Goal: Transaction & Acquisition: Purchase product/service

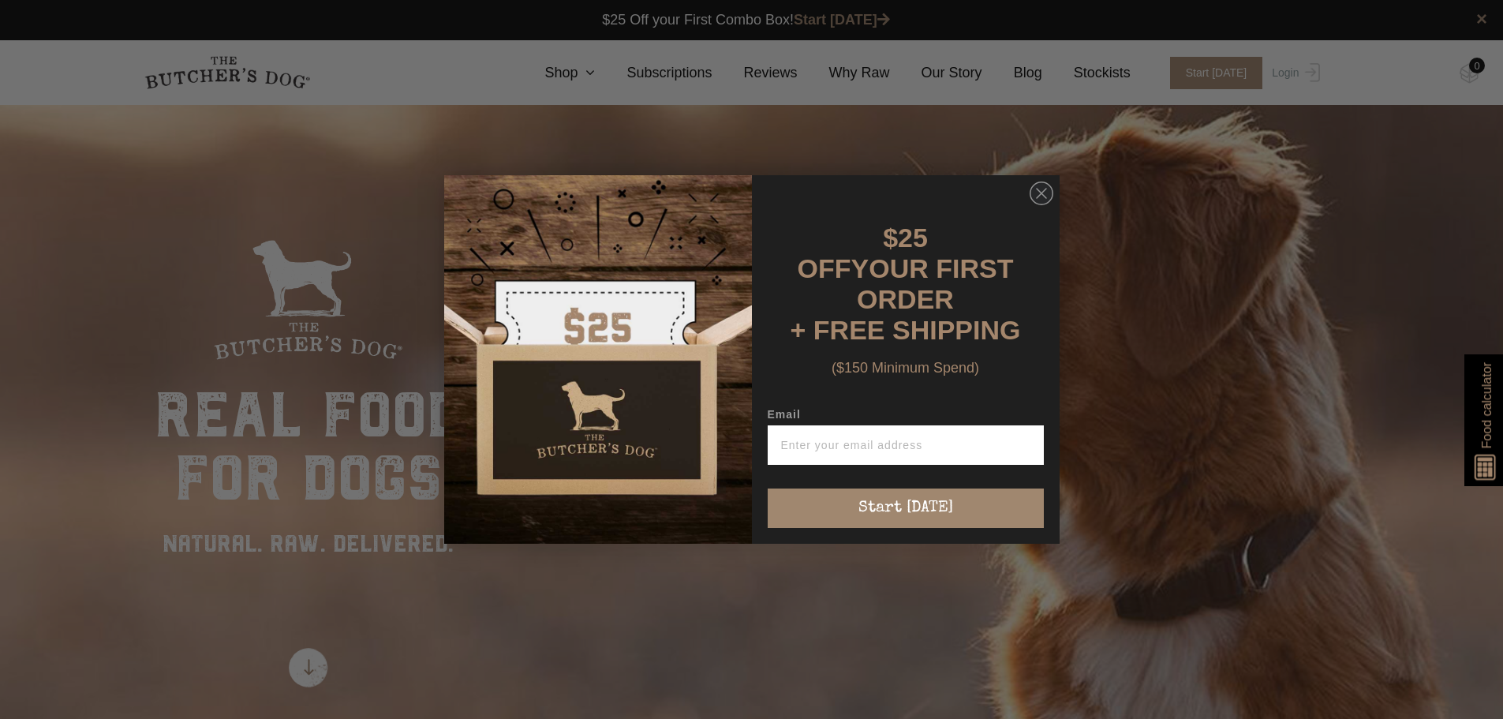
drag, startPoint x: 1354, startPoint y: 511, endPoint x: 1341, endPoint y: 511, distance: 12.6
click at [1354, 511] on div "Close dialog $25 OFF YOUR FIRST ORDER + FREE SHIPPING ($150 Minimum Spend) Emai…" at bounding box center [751, 359] width 1503 height 719
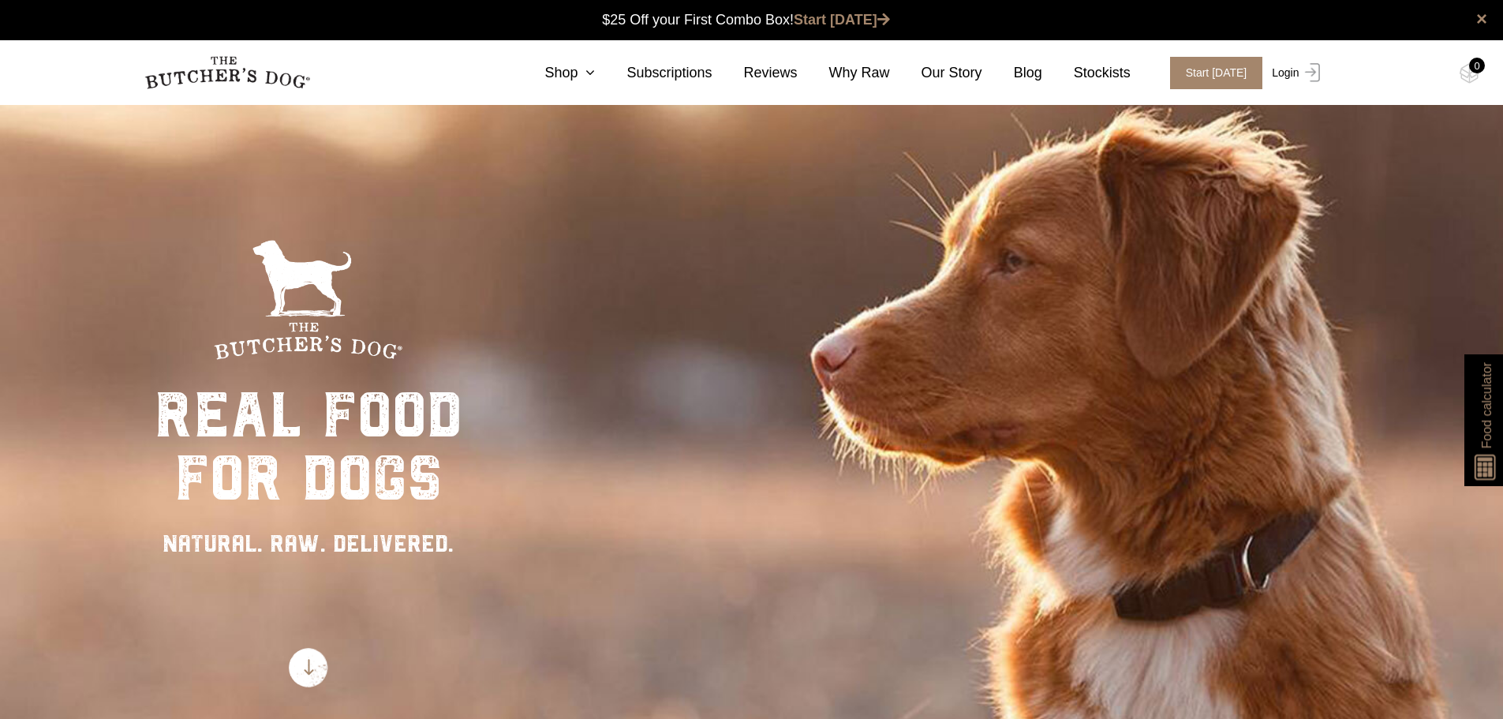
click at [1274, 75] on link "Login" at bounding box center [1293, 73] width 51 height 32
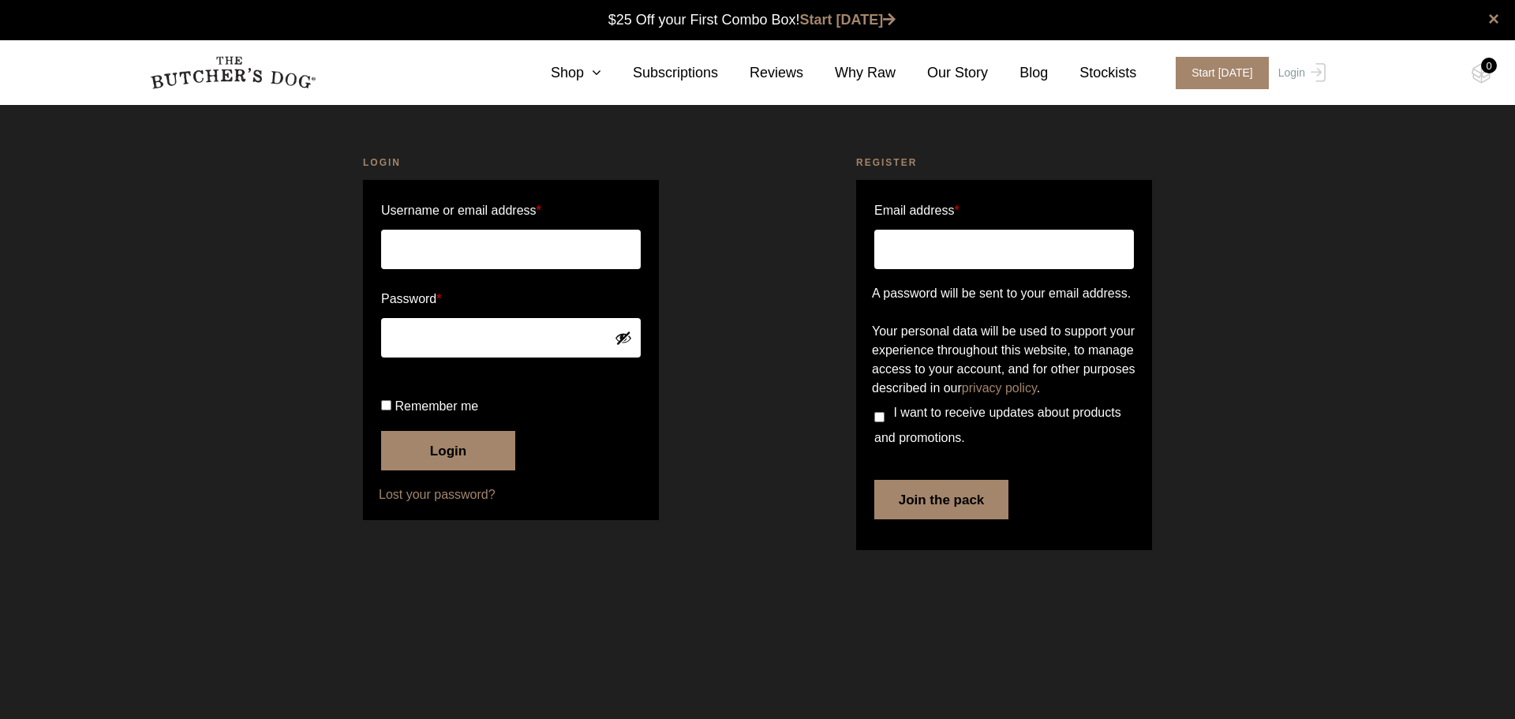
click at [384, 410] on input "Remember me" at bounding box center [386, 405] width 10 height 10
checkbox input "true"
click at [467, 252] on input "Username or email address *" at bounding box center [511, 249] width 260 height 39
type input "koernmann@proton.me"
click at [443, 470] on button "Login" at bounding box center [448, 450] width 134 height 39
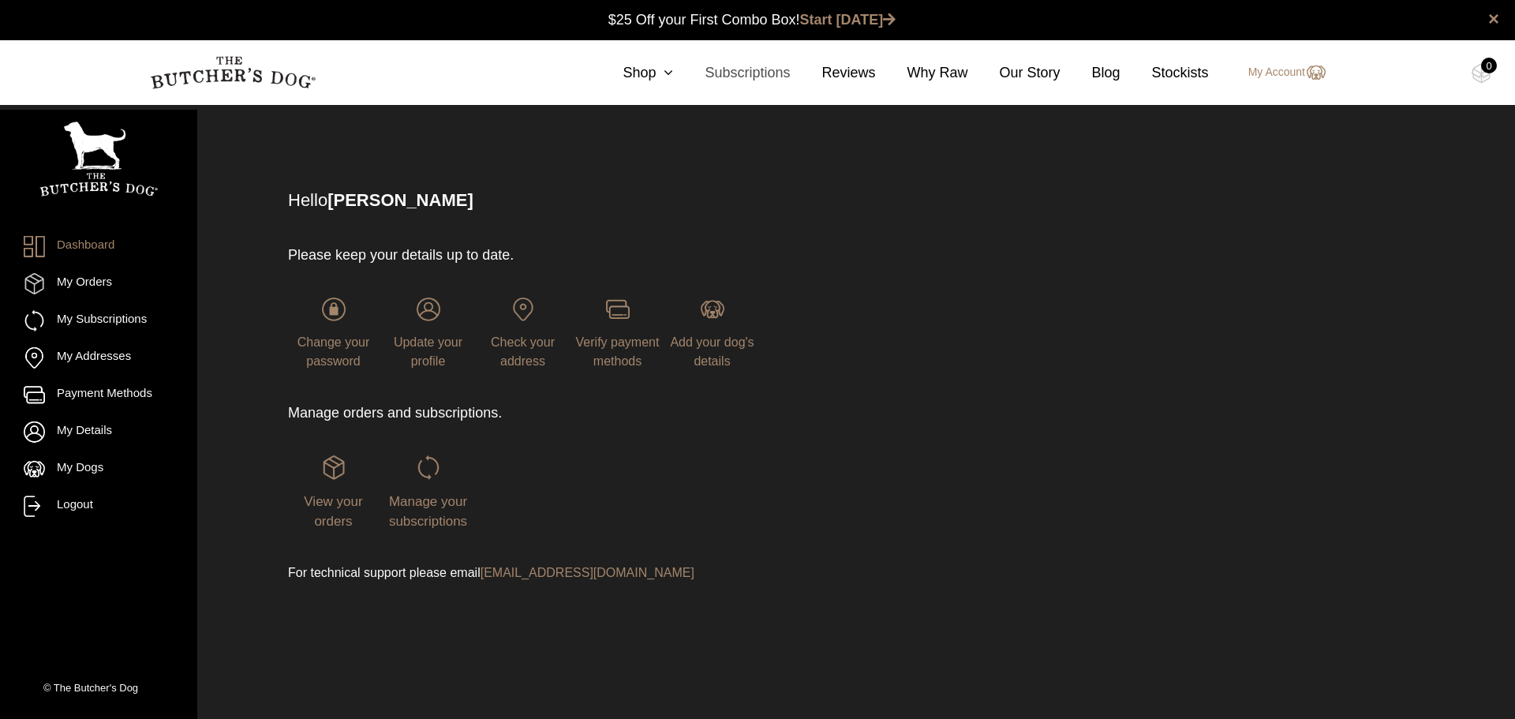
click at [690, 73] on link "Subscriptions" at bounding box center [731, 72] width 117 height 21
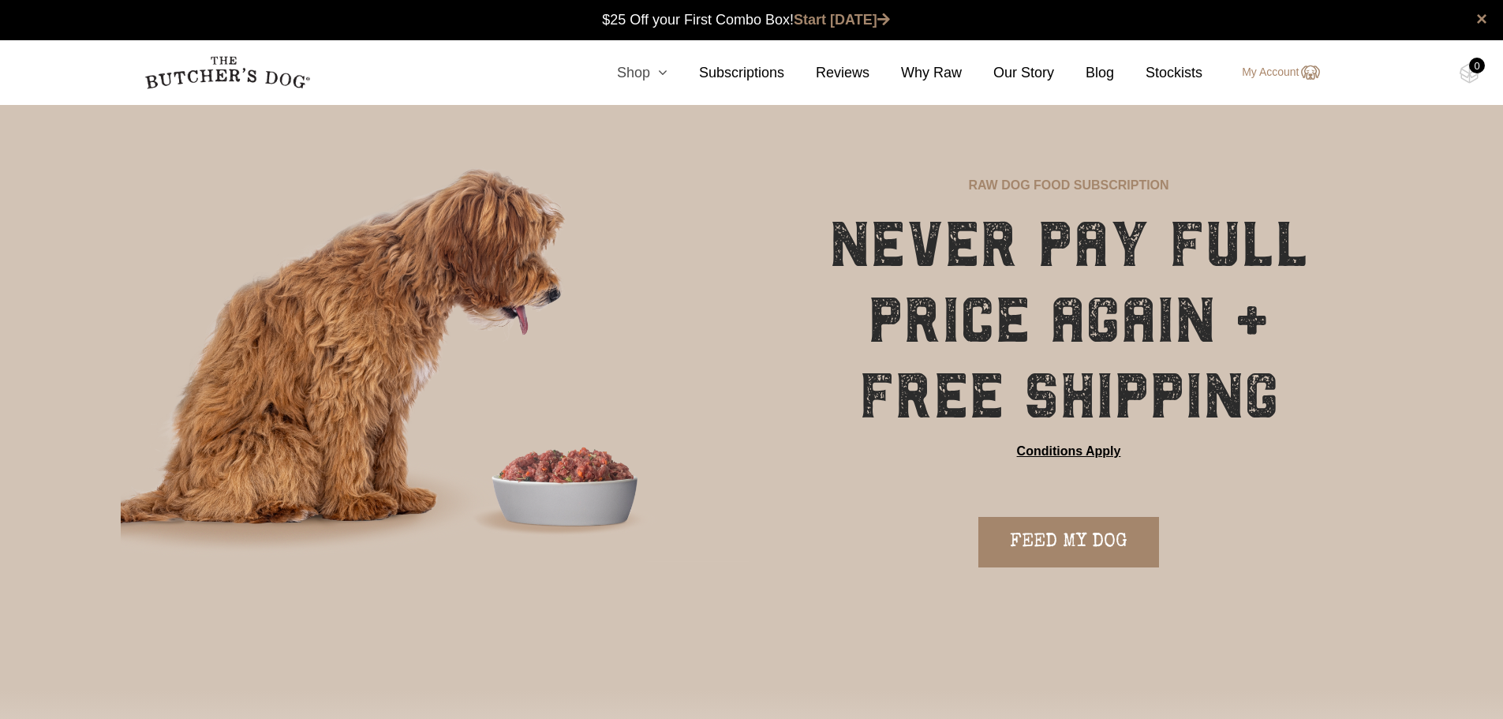
click at [666, 76] on icon at bounding box center [658, 72] width 17 height 14
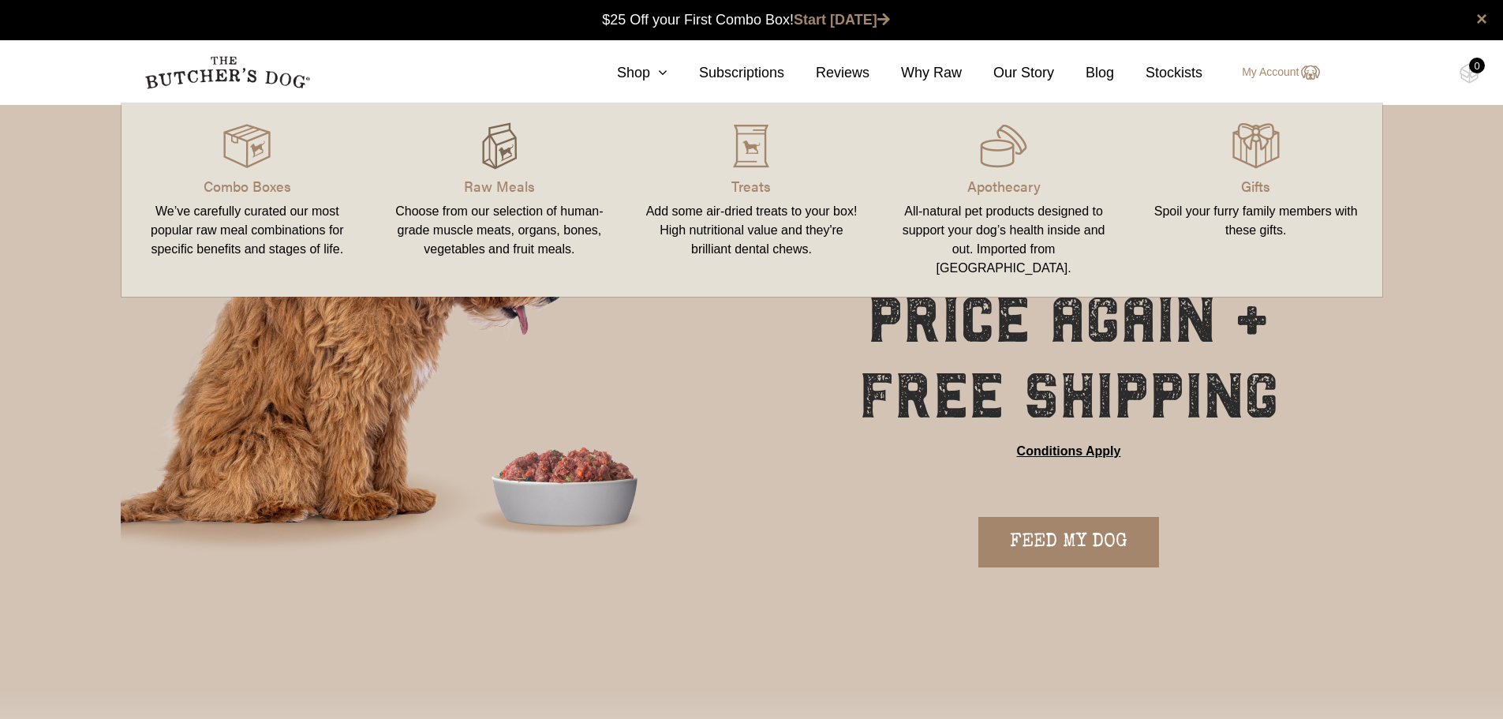
click at [490, 165] on img at bounding box center [499, 145] width 47 height 47
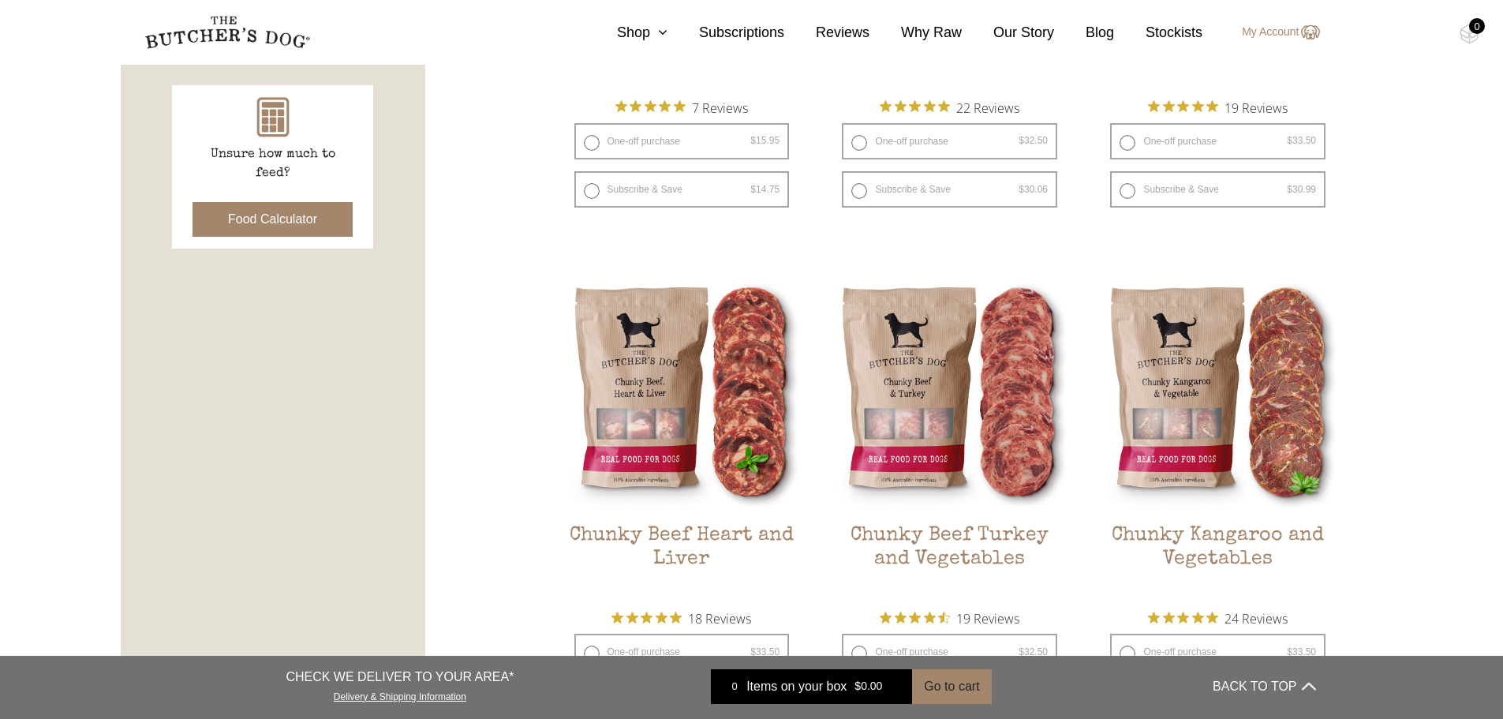
scroll to position [710, 0]
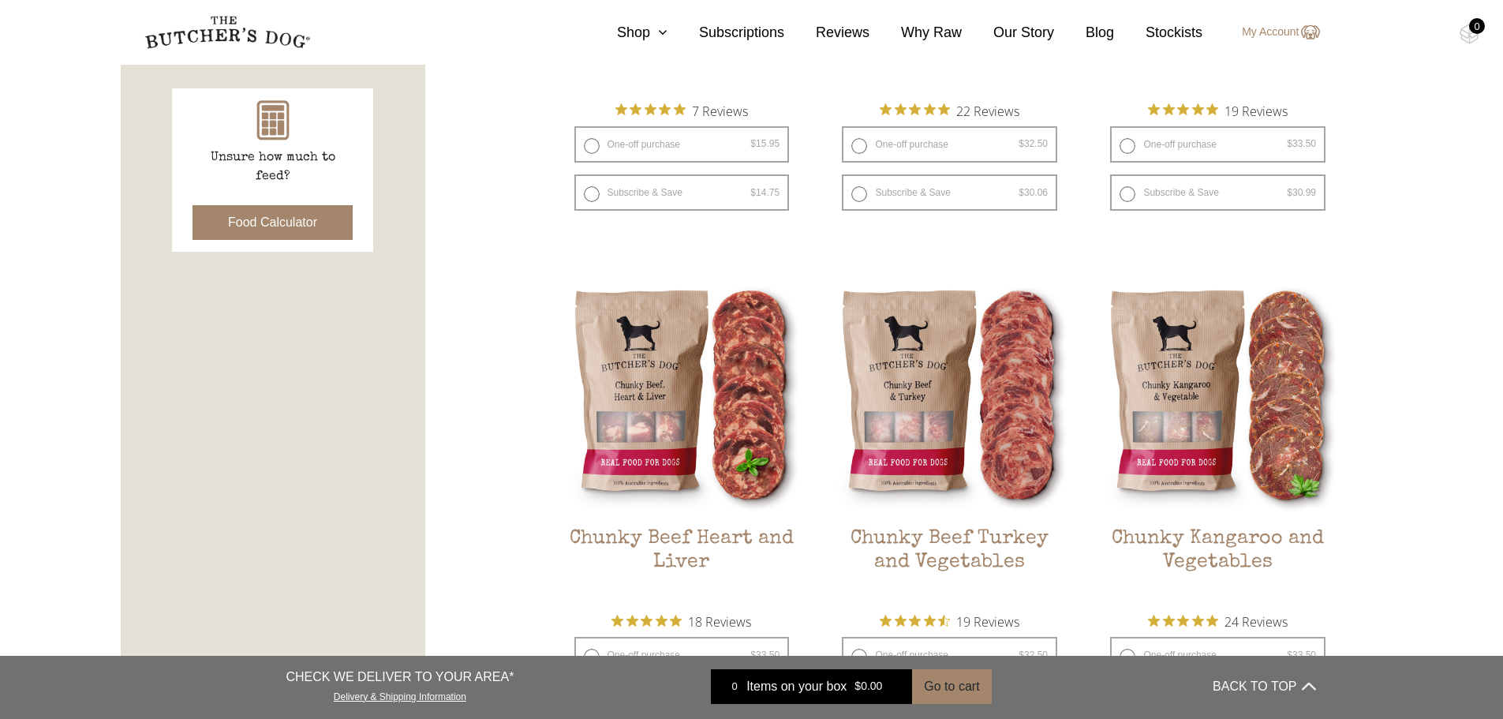
click at [277, 228] on button "Food Calculator" at bounding box center [273, 222] width 160 height 35
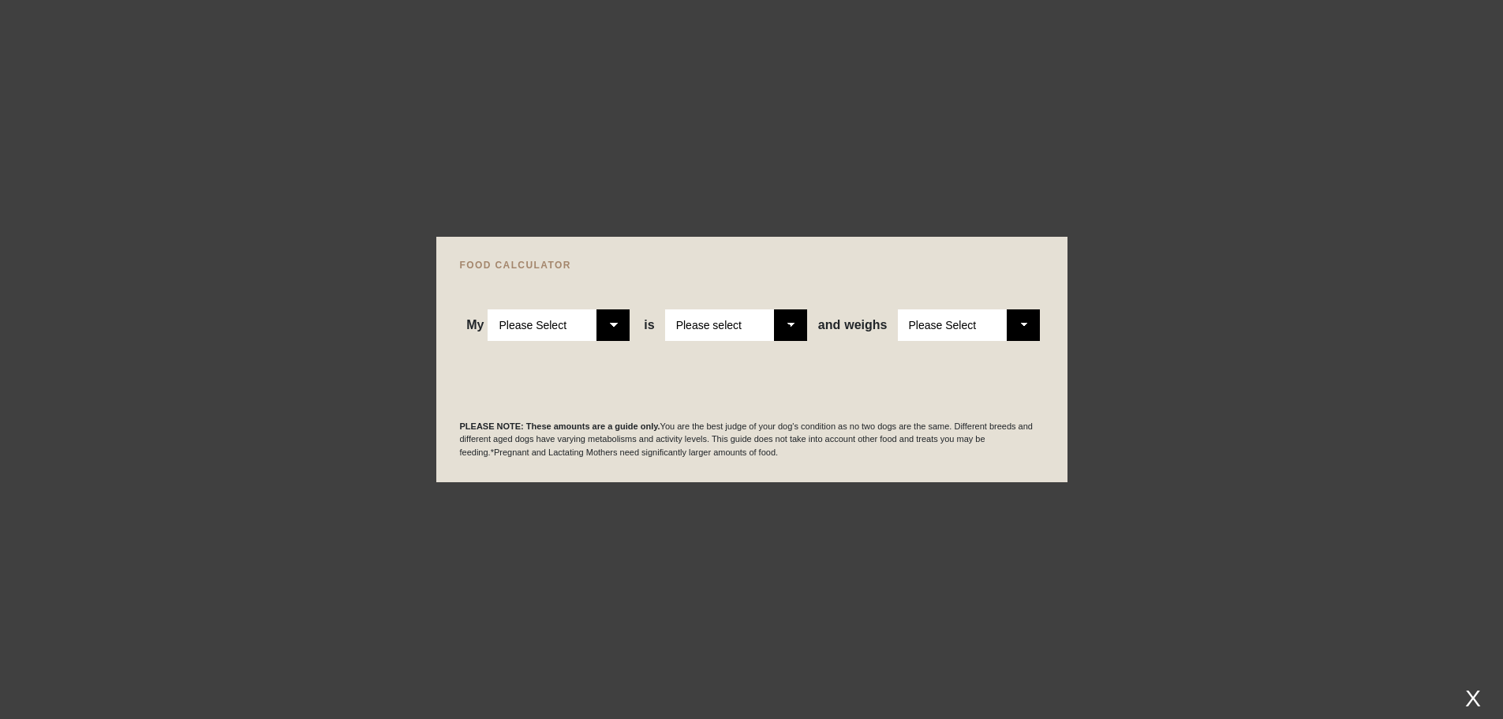
click at [604, 332] on select "Please Select Adult Dog Puppy" at bounding box center [559, 325] width 142 height 32
select select "puppy"
click at [488, 309] on select "Please Select Adult Dog Puppy" at bounding box center [559, 325] width 142 height 32
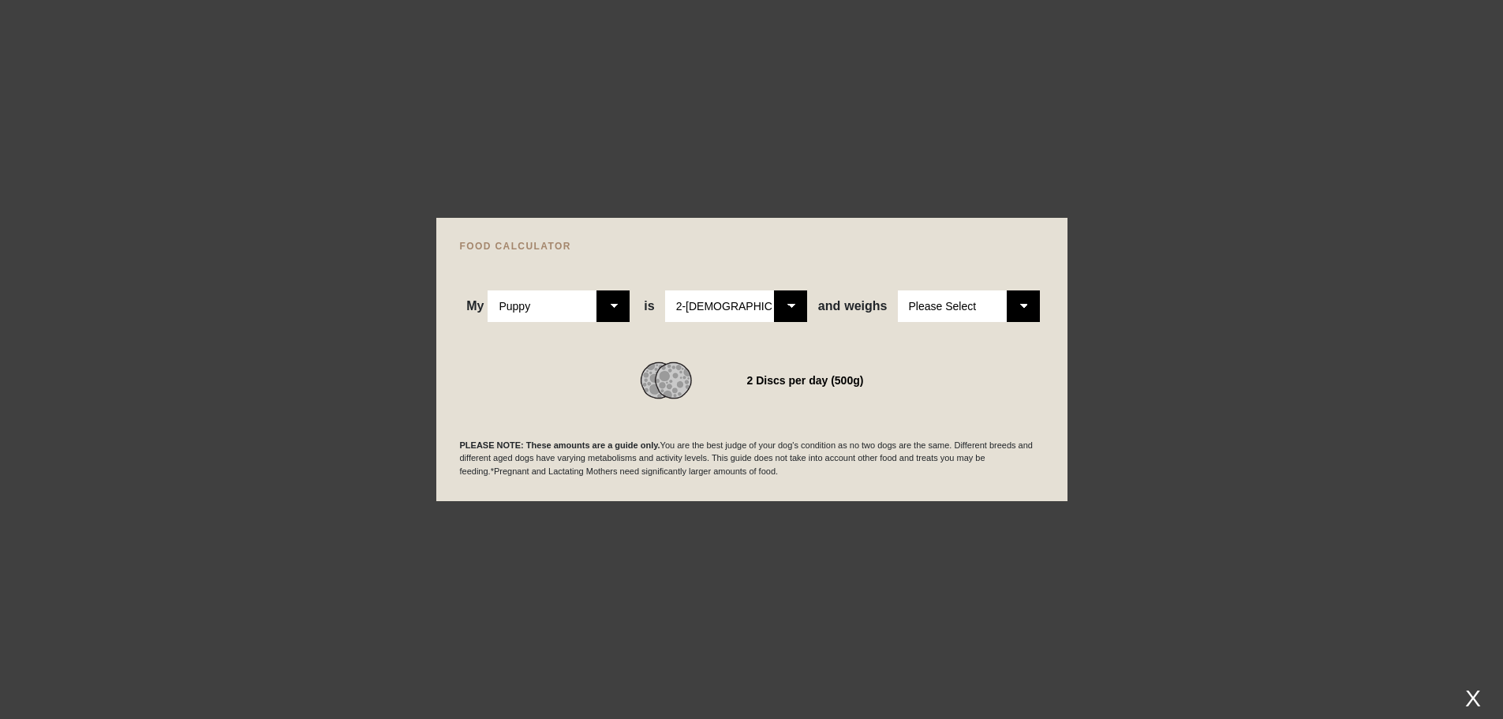
click at [801, 307] on select "Please Select 2-4 months old 4-5 months old 6-8 months old 8-12 months old" at bounding box center [736, 306] width 142 height 32
select select "8"
click at [667, 290] on select "Please Select 2-4 months old 4-5 months old 6-8 months old 8-12 months old" at bounding box center [736, 306] width 142 height 32
click at [1025, 312] on select "Please Select 1kg 2kg 3kg 4kg 5kg 6kg 7kg 8kg 9kg 10kg 11kg 12kg 13kg 14kg 15kg…" at bounding box center [969, 306] width 142 height 32
select select "14"
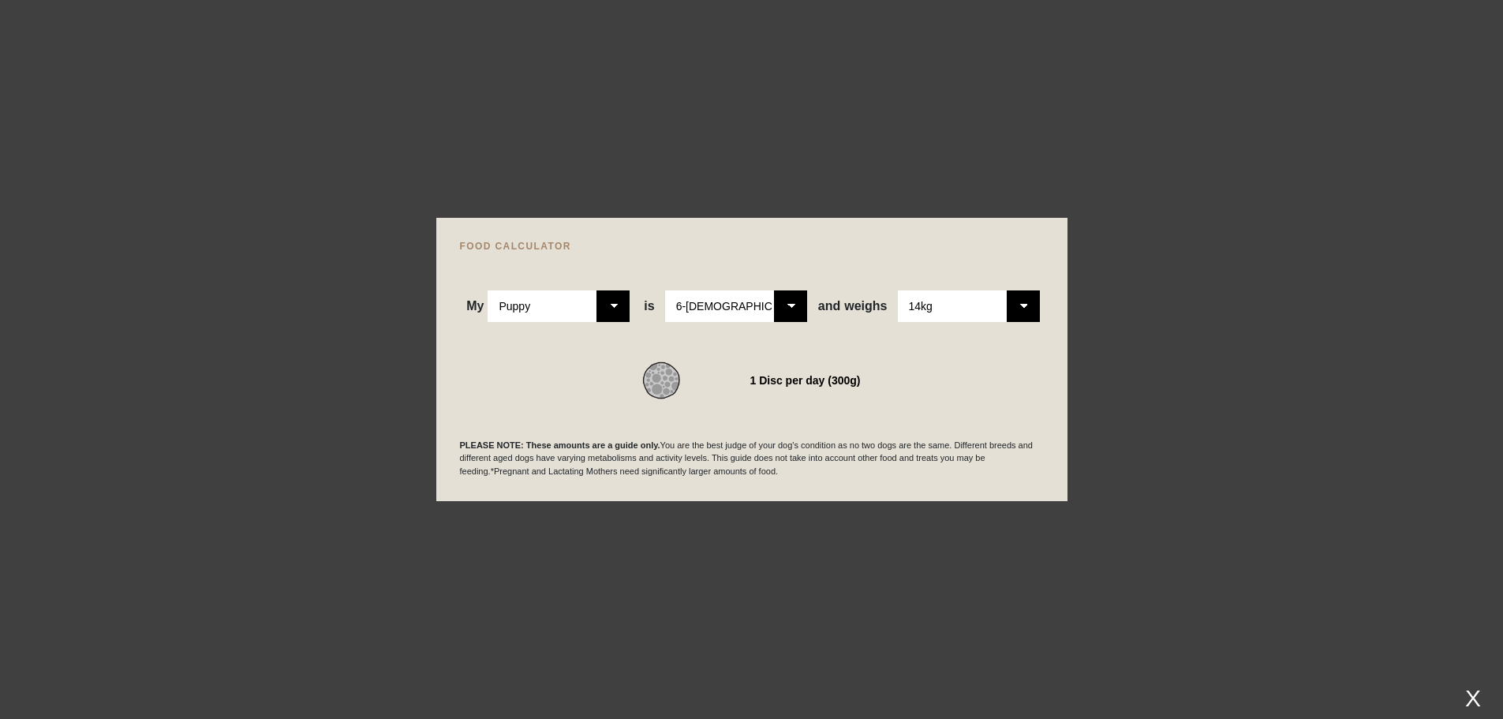
click at [898, 290] on select "Please Select 1kg 2kg 3kg 4kg 5kg 6kg 7kg 8kg 9kg 10kg 11kg 12kg 13kg 14kg 15kg…" at bounding box center [969, 306] width 142 height 32
drag, startPoint x: 564, startPoint y: 103, endPoint x: 694, endPoint y: 140, distance: 134.4
click at [564, 103] on div at bounding box center [751, 359] width 1503 height 719
click at [1142, 233] on div at bounding box center [751, 359] width 1503 height 719
click at [1480, 698] on div "X" at bounding box center [1473, 698] width 28 height 26
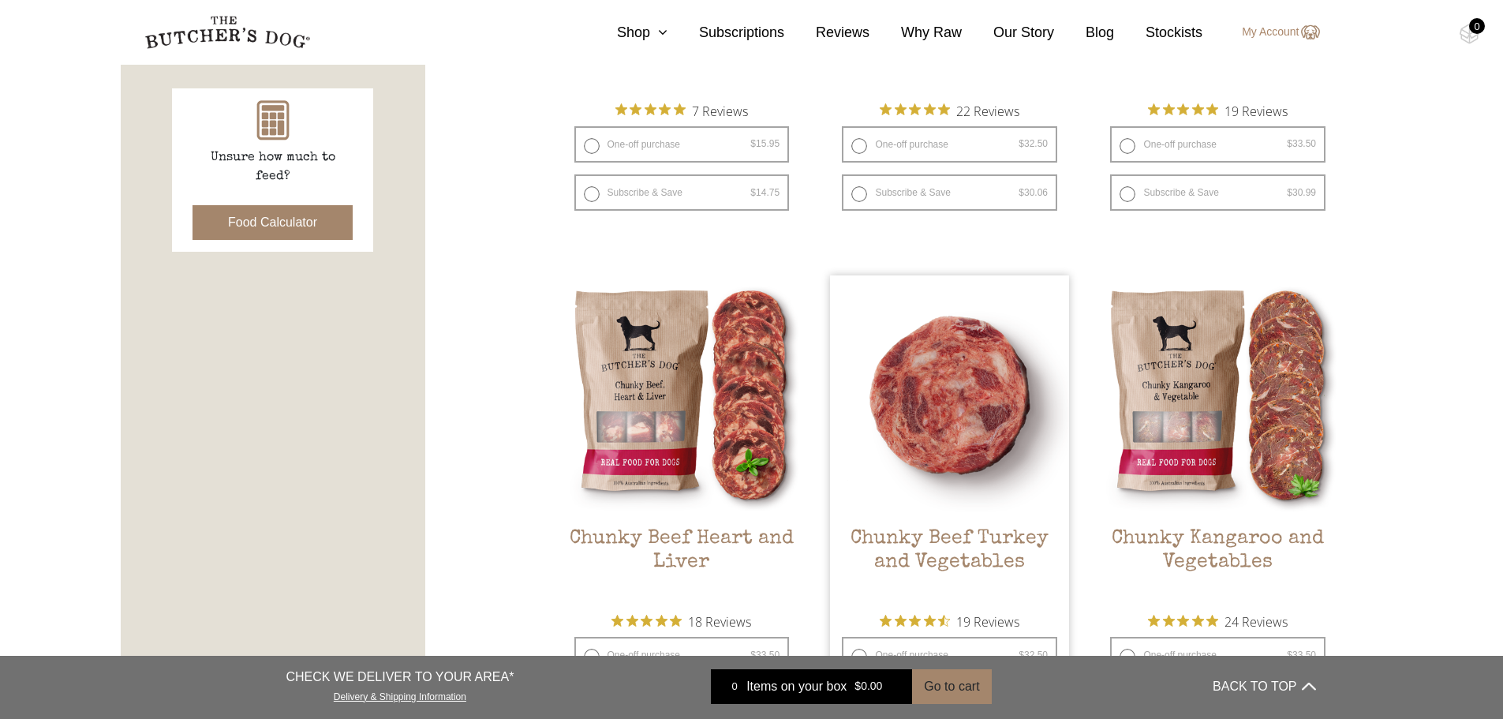
scroll to position [158, 0]
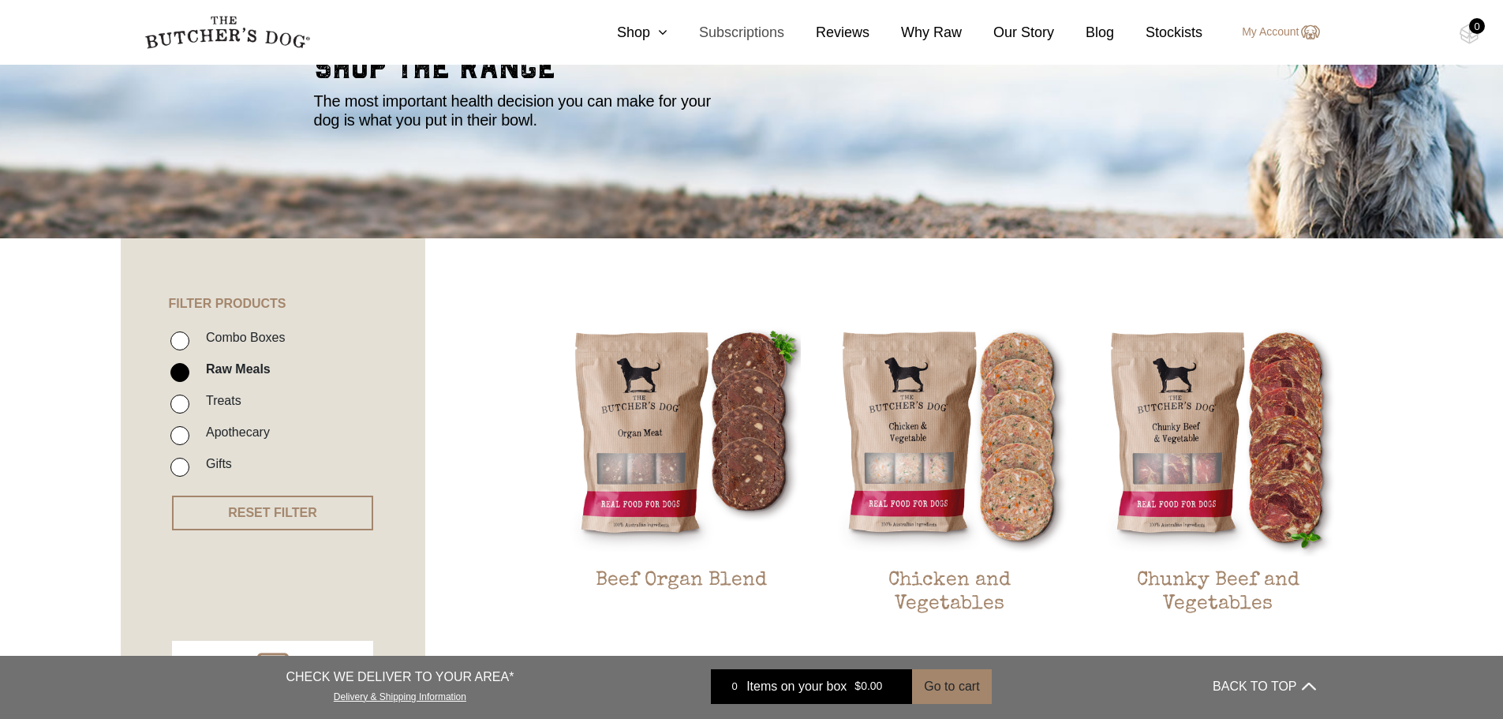
click at [767, 29] on link "Subscriptions" at bounding box center [726, 32] width 117 height 21
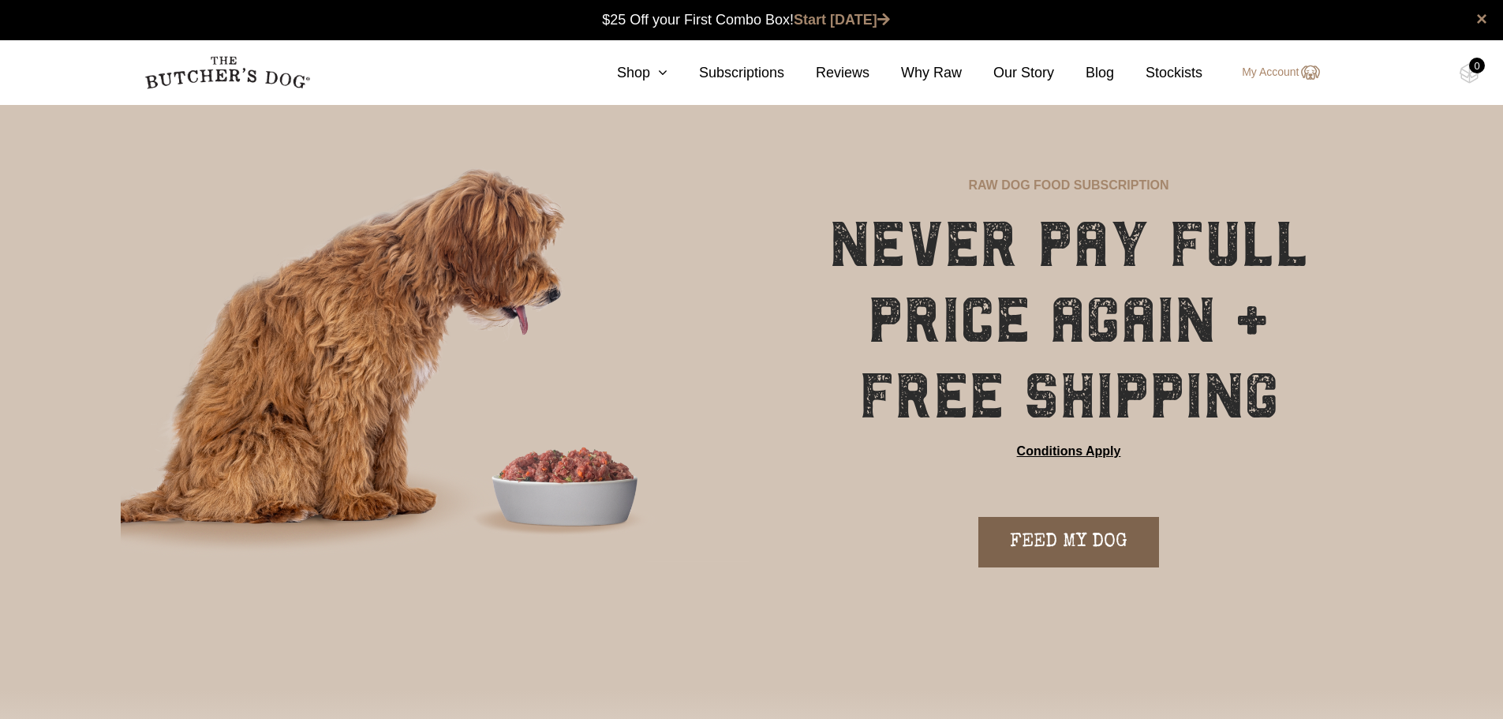
click at [1087, 544] on link "FEED MY DOG" at bounding box center [1069, 542] width 181 height 51
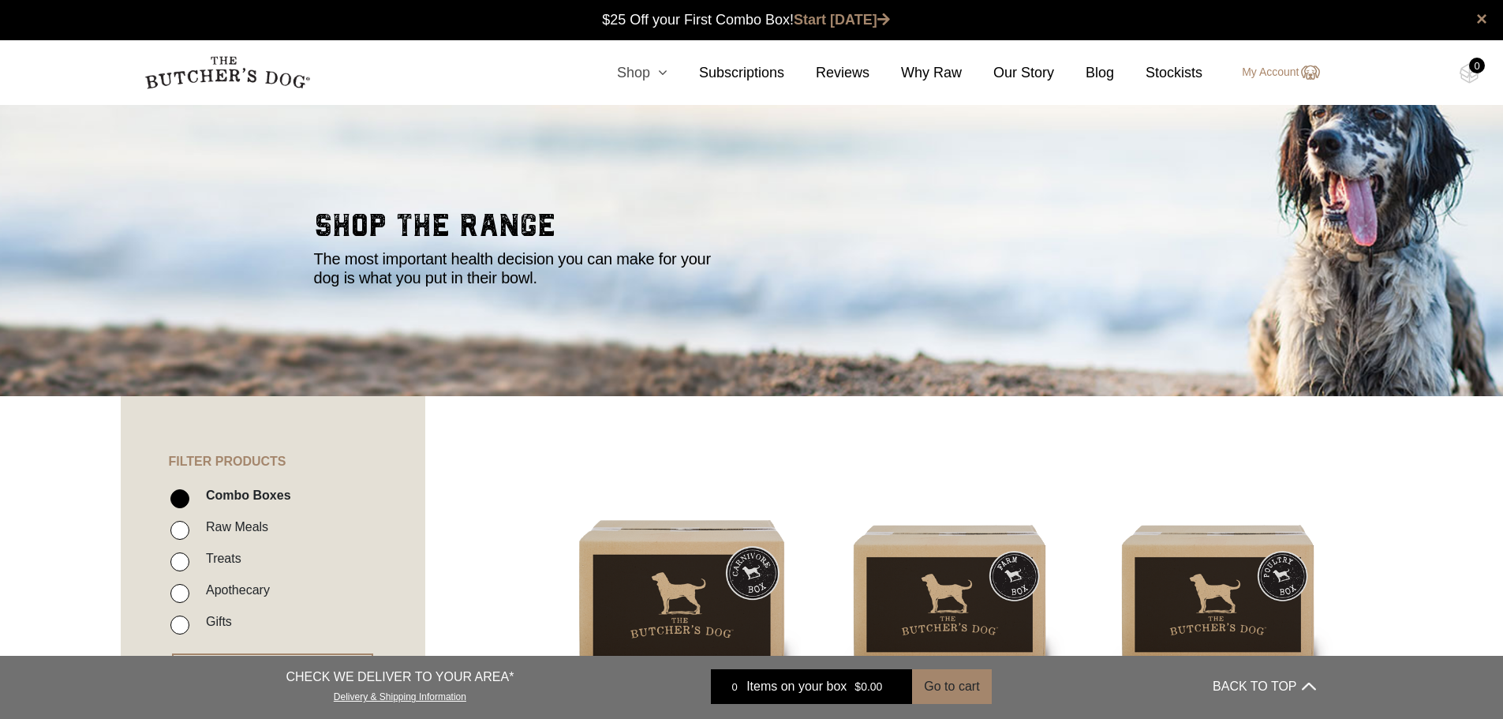
click at [653, 75] on link "Shop" at bounding box center [627, 72] width 82 height 21
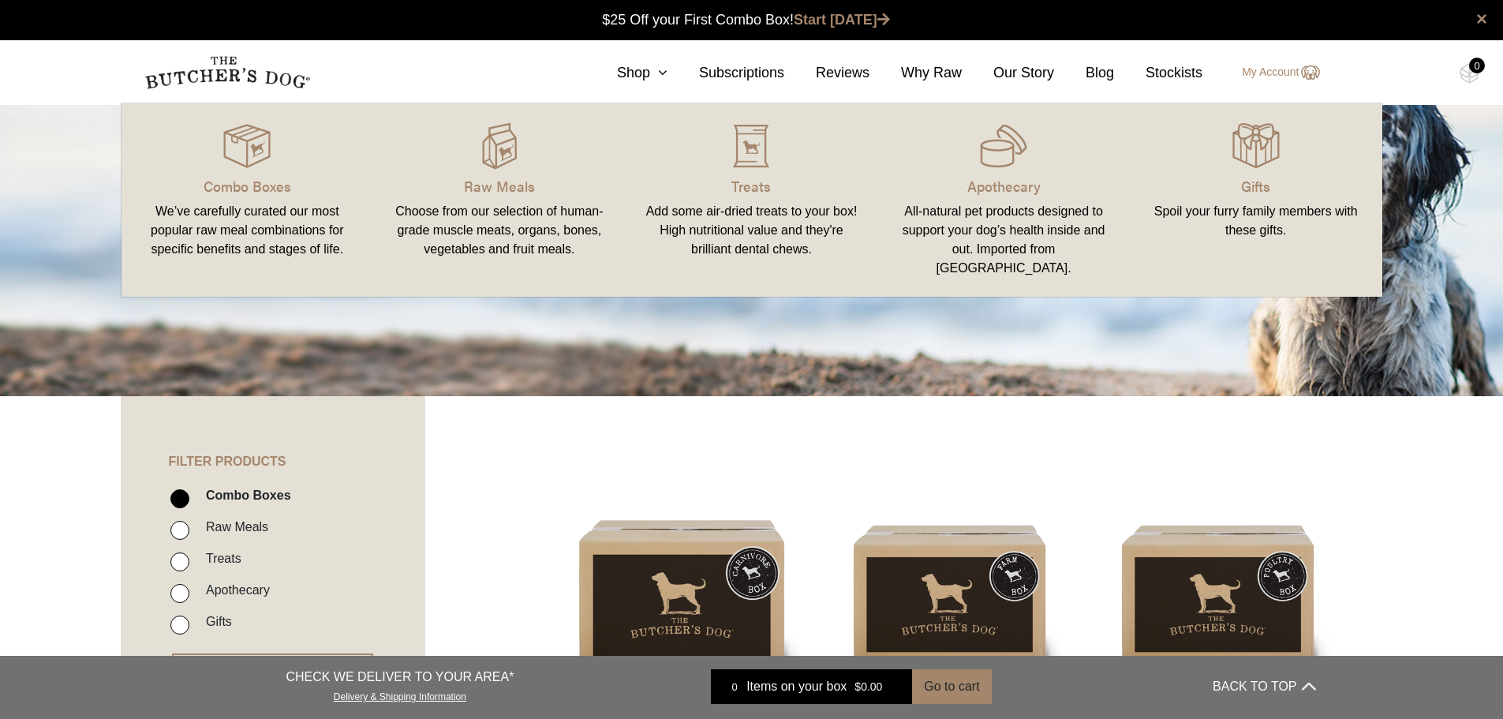
click at [486, 230] on div "Choose from our selection of human-grade muscle meats, organs, bones, vegetable…" at bounding box center [499, 230] width 215 height 57
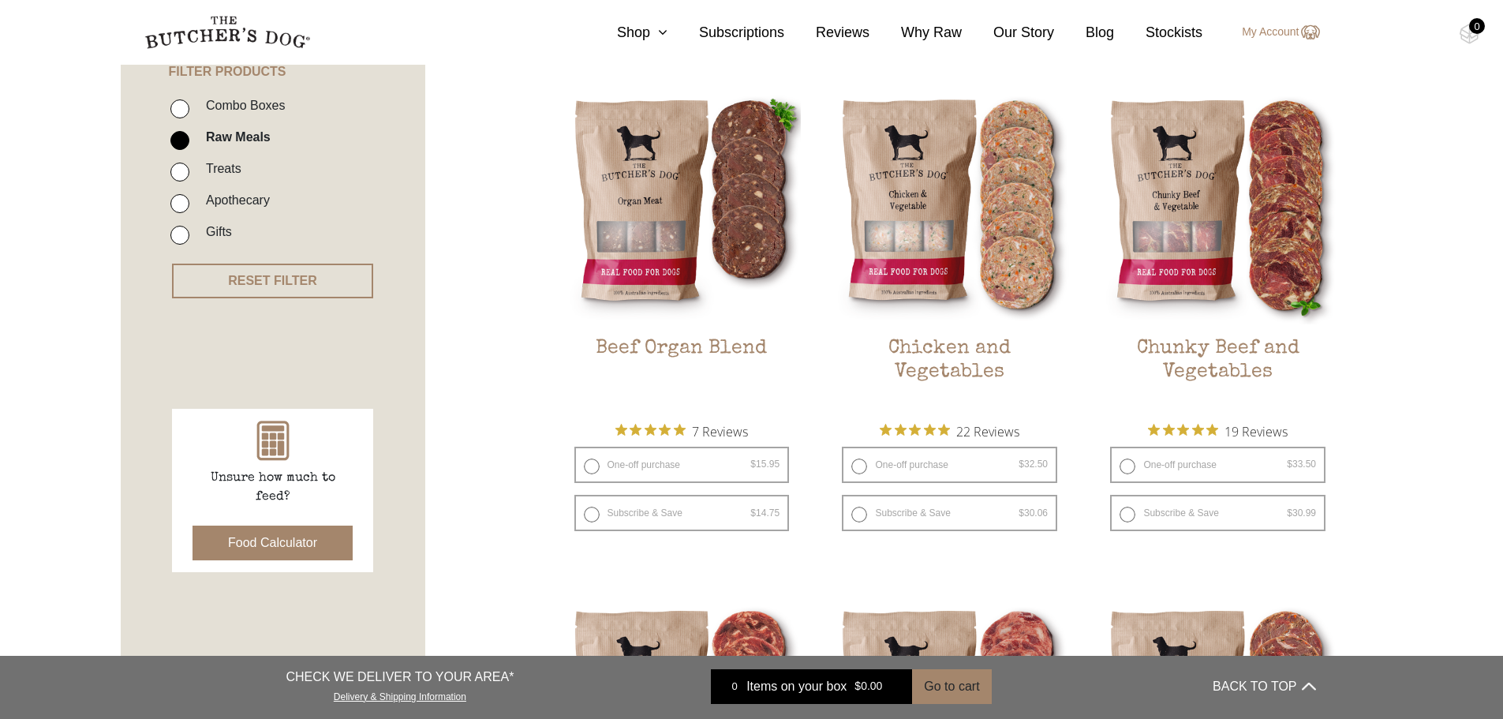
scroll to position [395, 0]
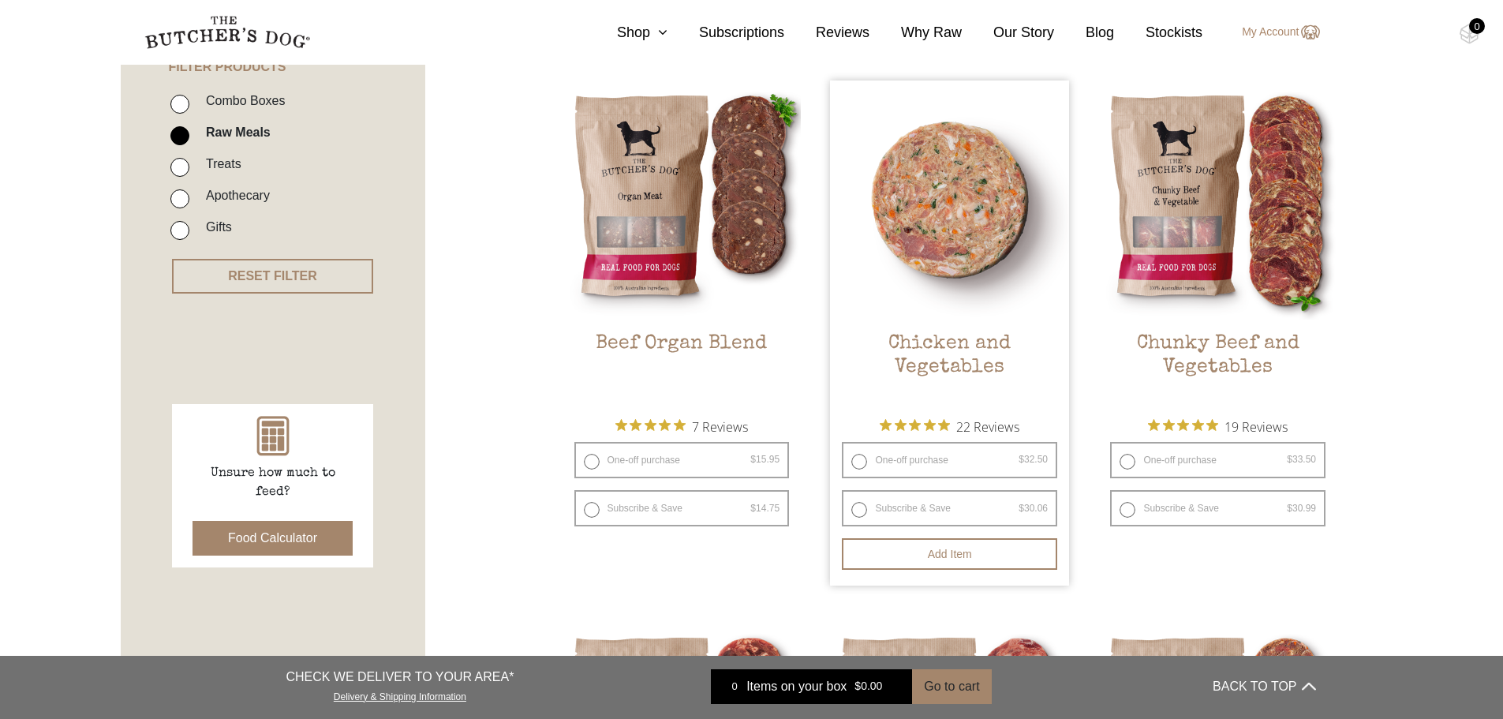
click at [864, 460] on label "One-off purchase $ 32.50 — or subscribe and save 7.5%" at bounding box center [949, 460] width 215 height 36
radio input "true"
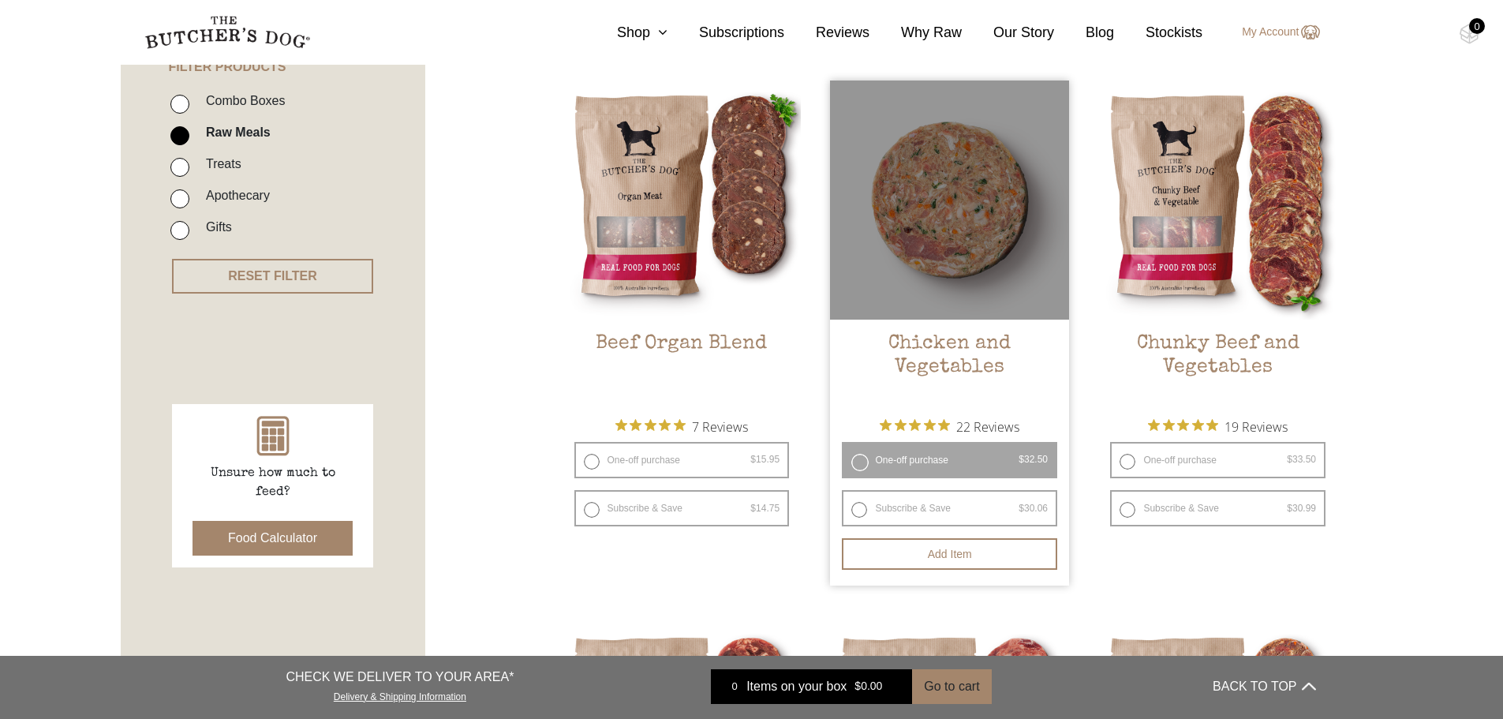
click at [859, 514] on label "Subscribe & Save $ 32.50 Original price was: $32.50. $ 30.06 Current price is: …" at bounding box center [949, 508] width 215 height 36
radio input "true"
radio input "false"
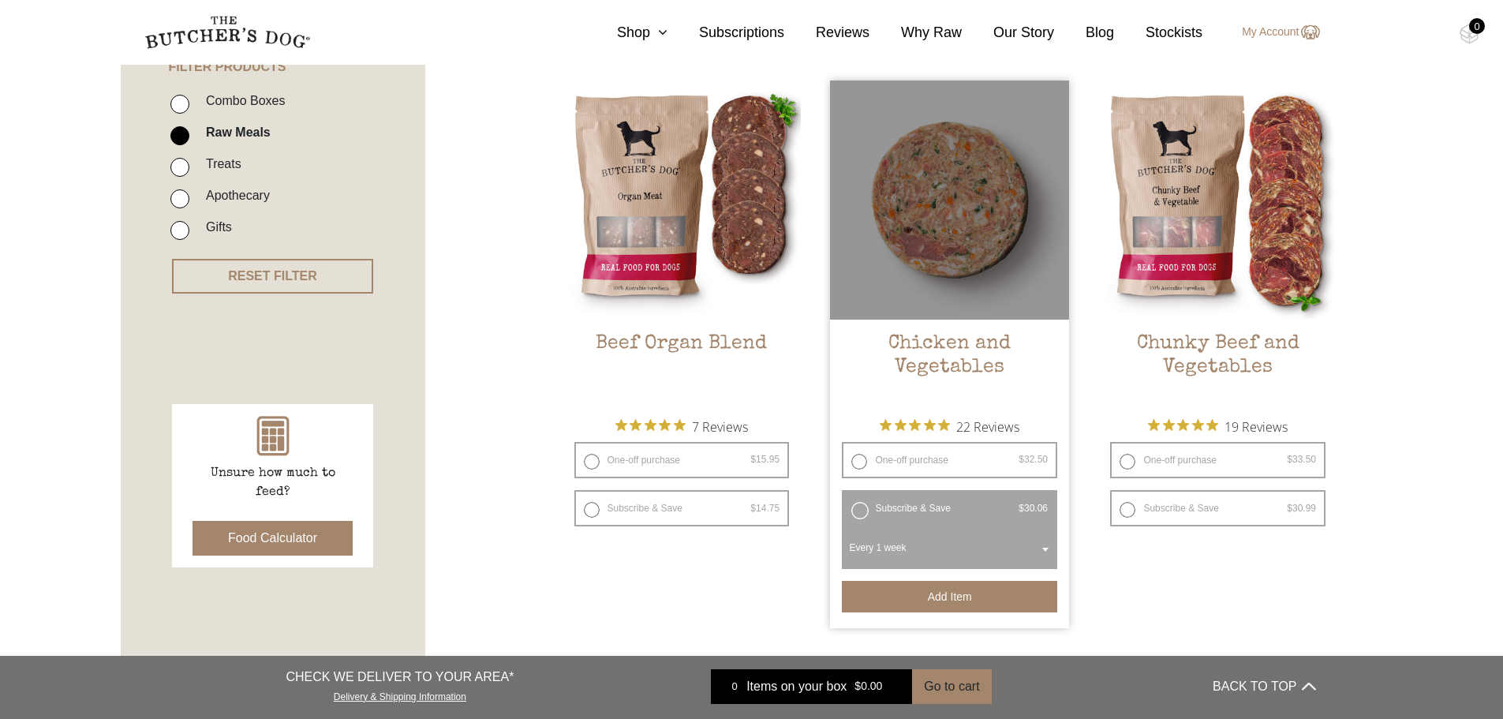
click at [927, 598] on button "Add item" at bounding box center [949, 597] width 215 height 32
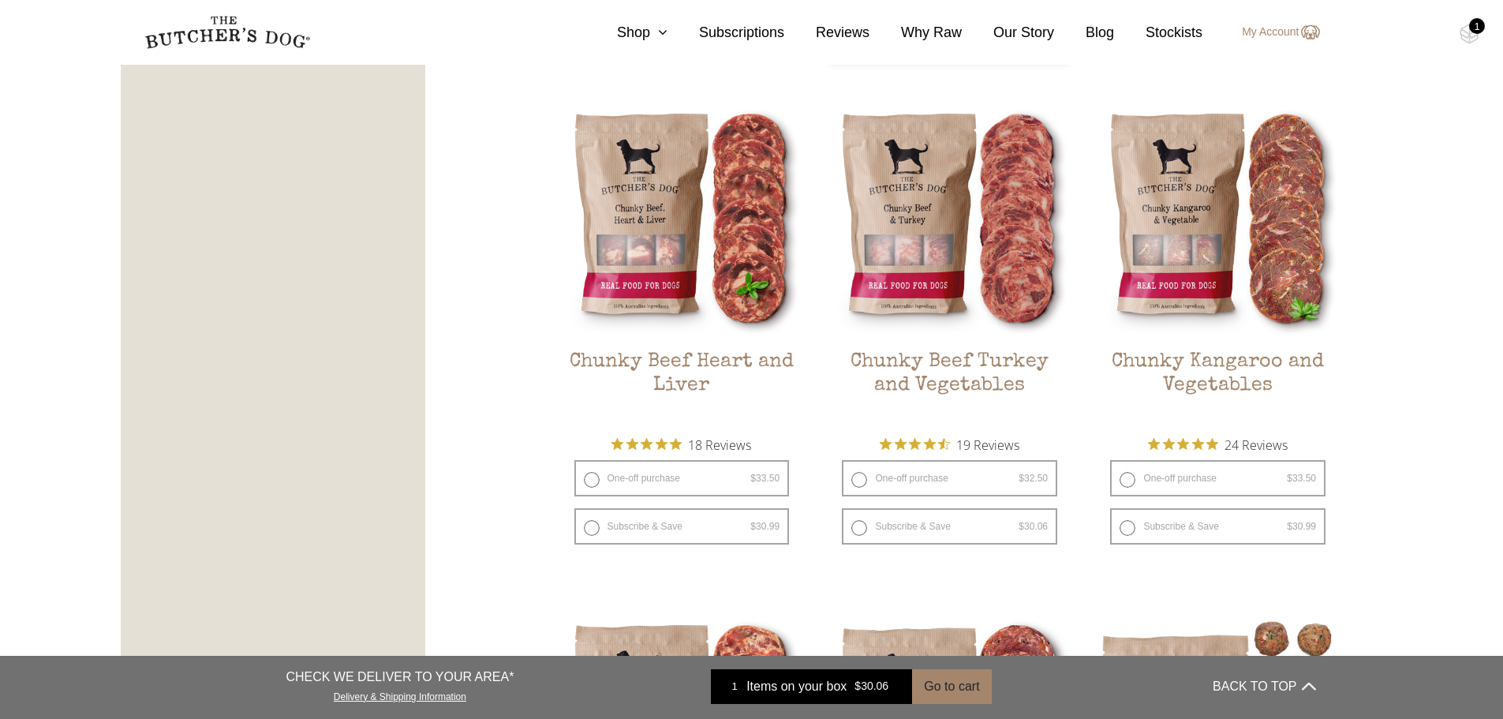
scroll to position [947, 0]
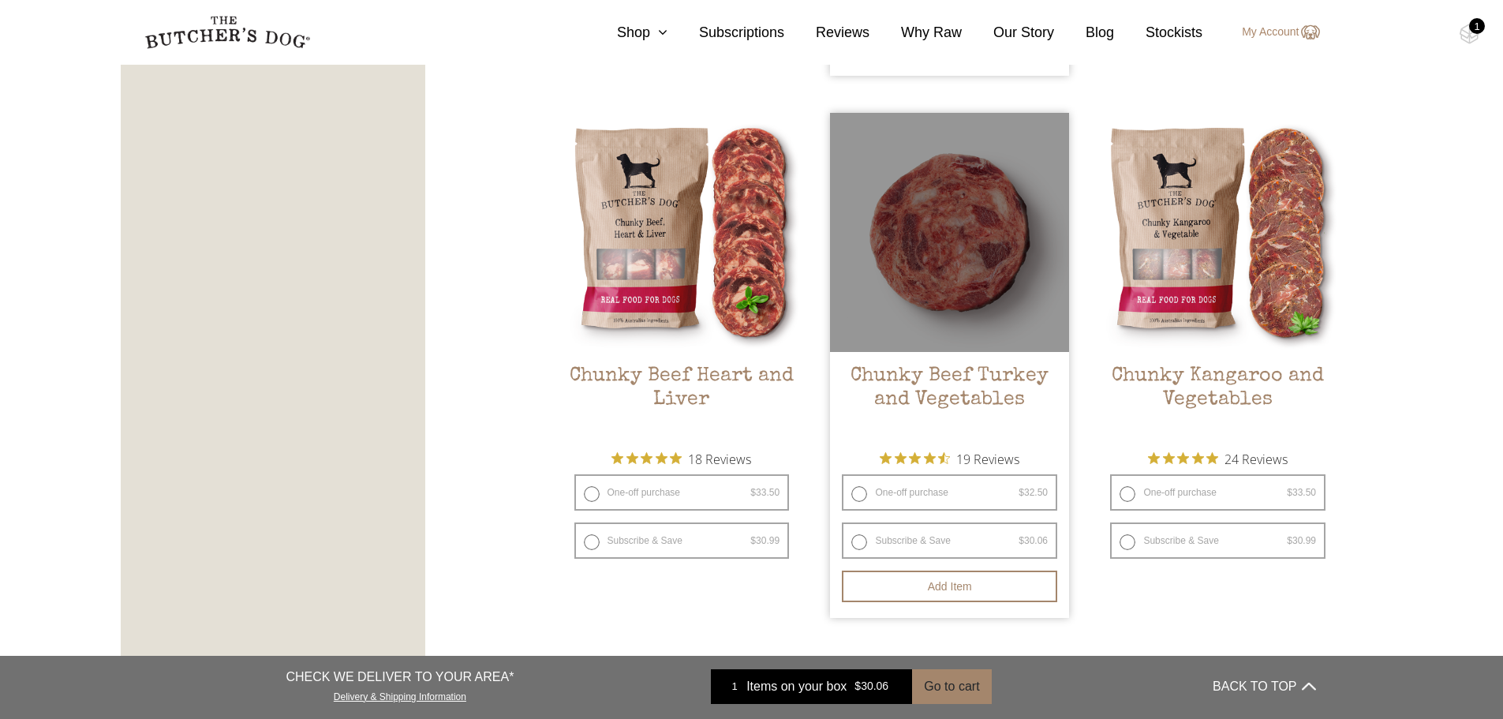
click at [865, 543] on label "Subscribe & Save $ 32.50 Original price was: $32.50. $ 30.06 Current price is: …" at bounding box center [949, 540] width 215 height 36
radio input "true"
radio input "false"
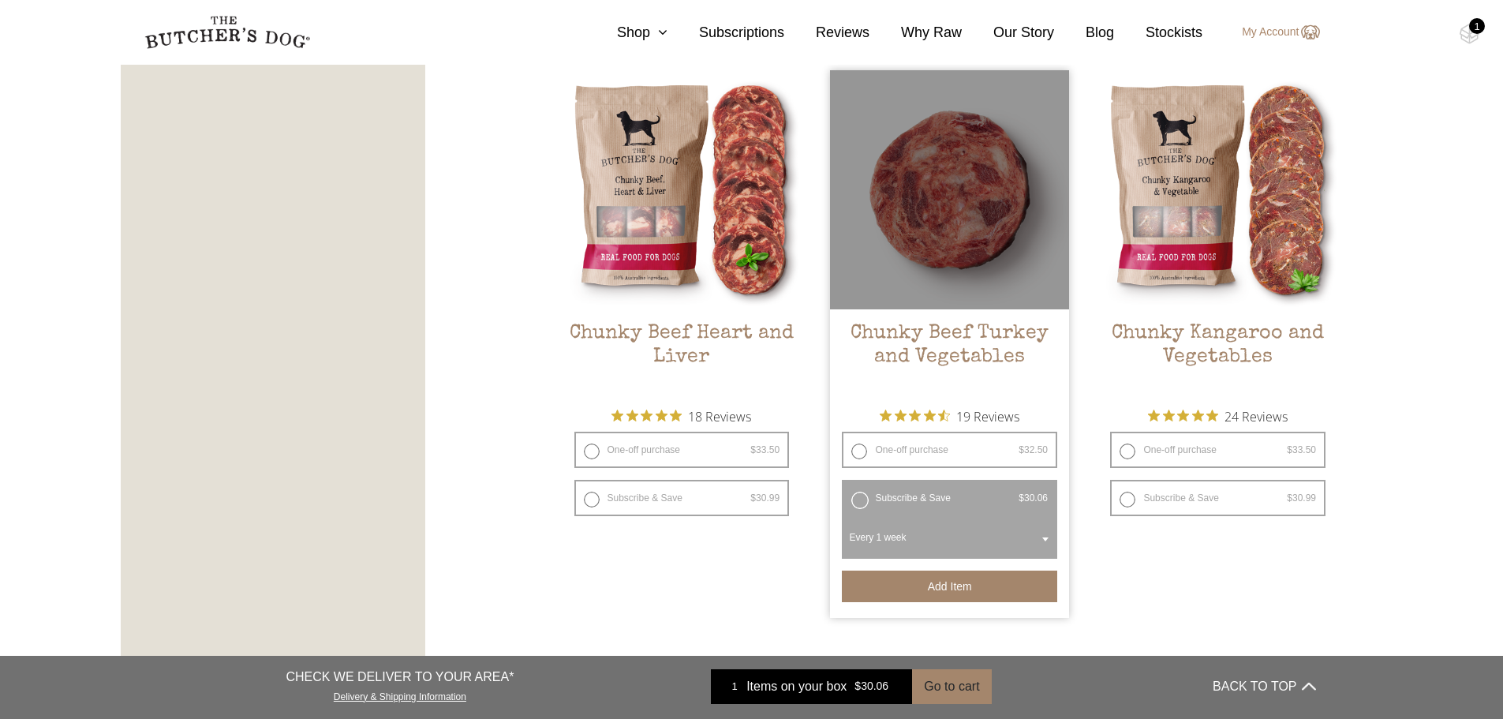
click at [946, 591] on button "Add item" at bounding box center [949, 587] width 215 height 32
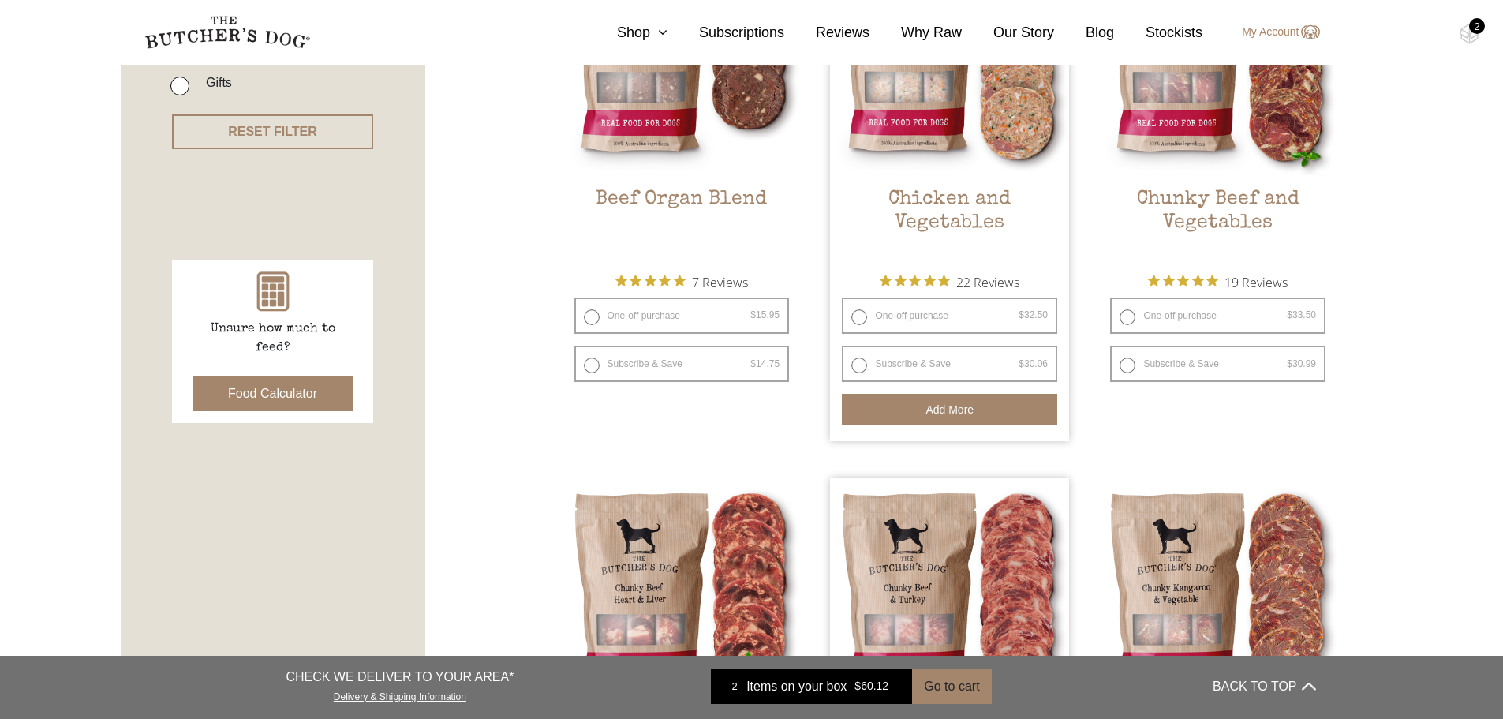
scroll to position [473, 0]
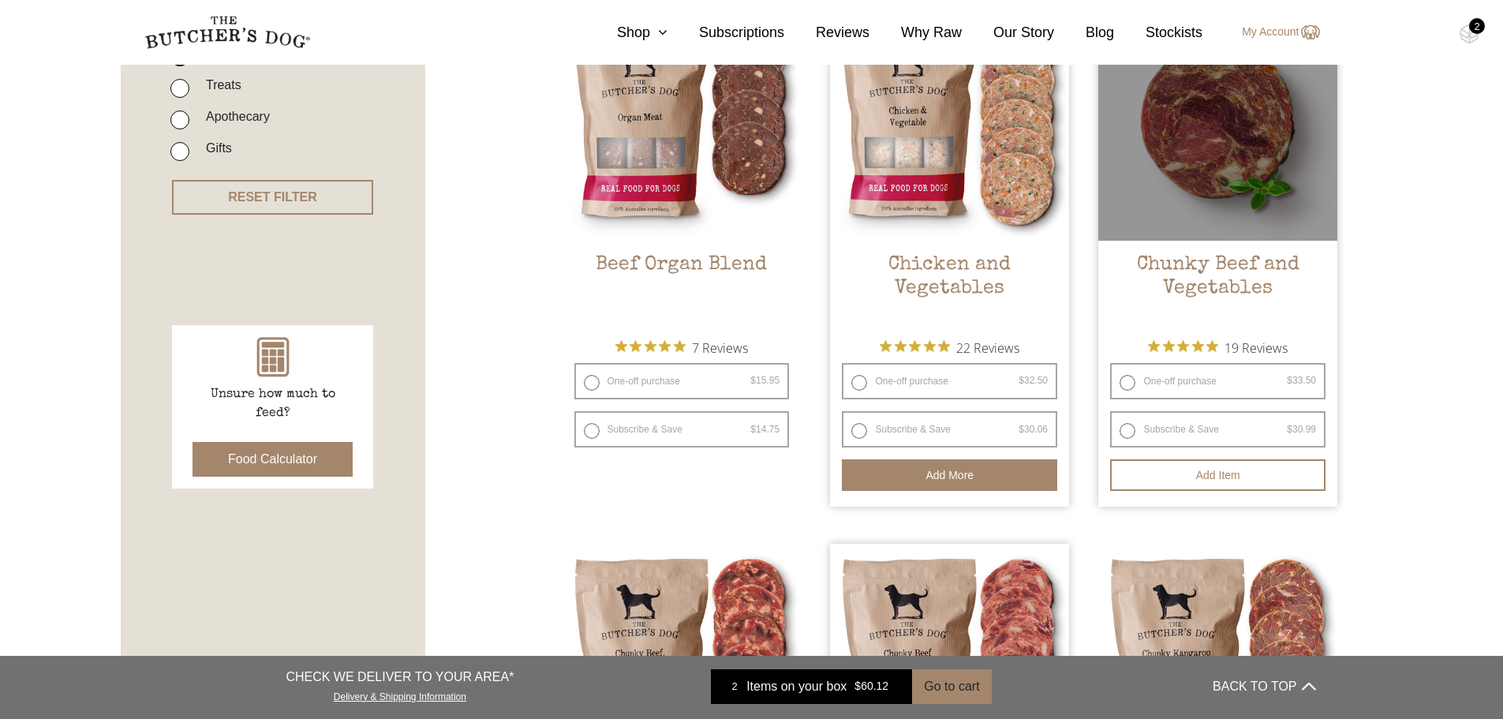
click at [1119, 428] on label "Subscribe & Save $ 33.50 Original price was: $33.50. $ 30.99 Current price is: …" at bounding box center [1217, 429] width 215 height 36
radio input "true"
radio input "false"
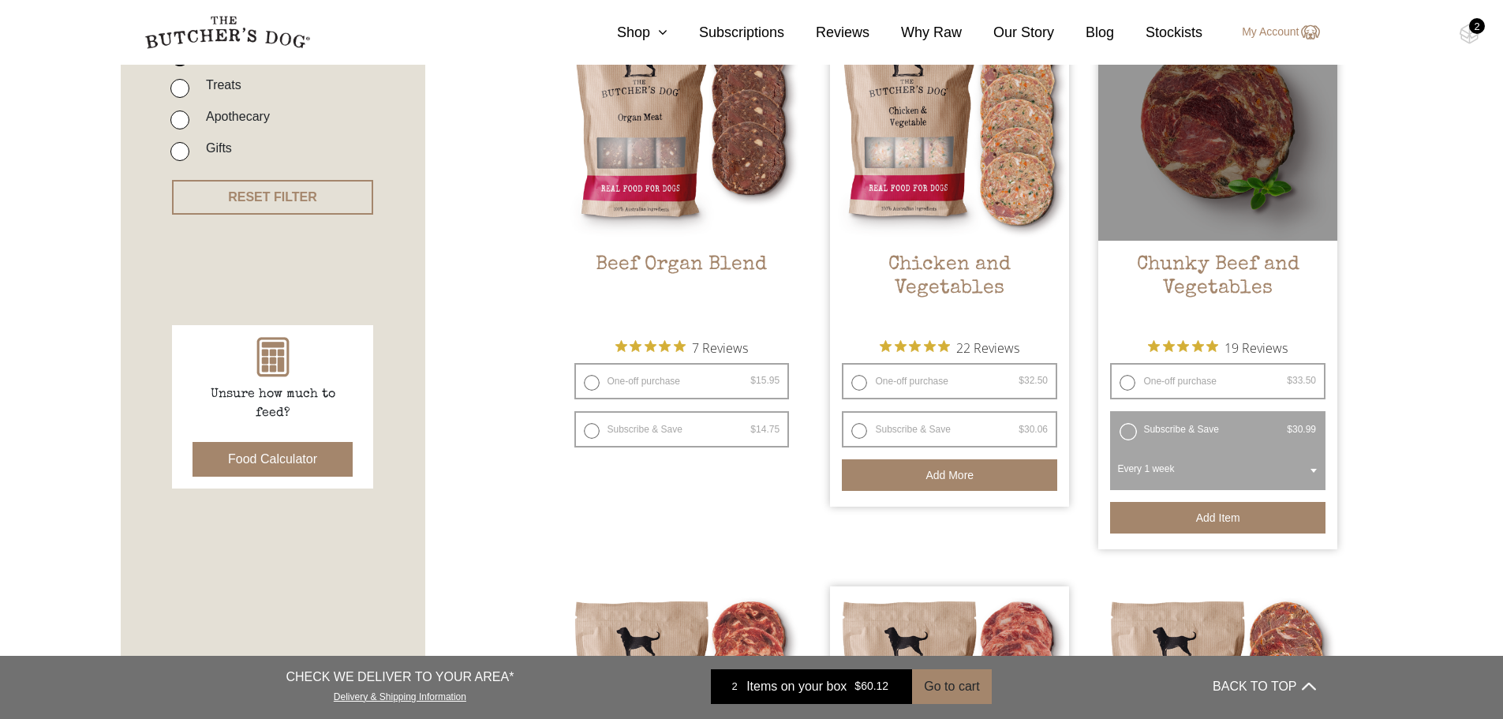
click at [1230, 518] on button "Add item" at bounding box center [1217, 518] width 215 height 32
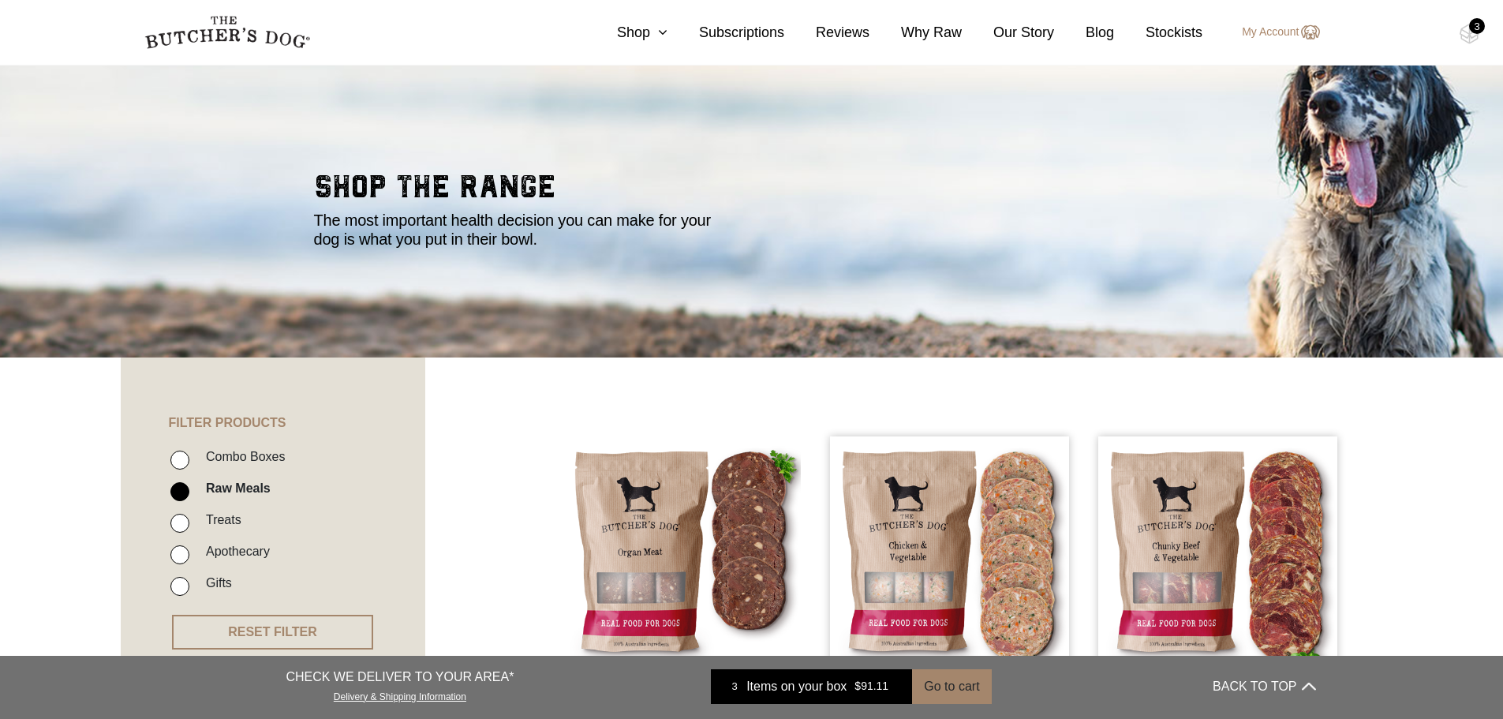
scroll to position [0, 0]
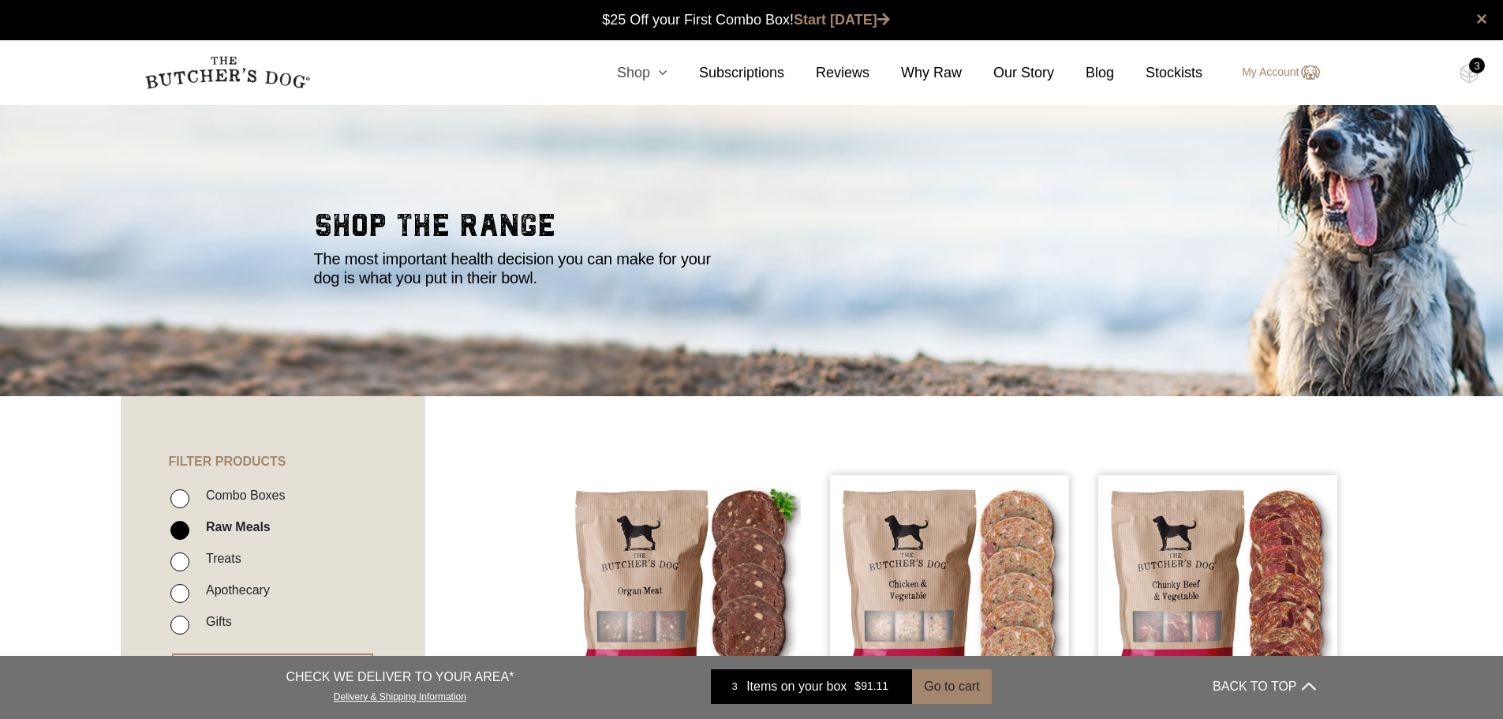
click at [668, 75] on icon at bounding box center [658, 72] width 17 height 14
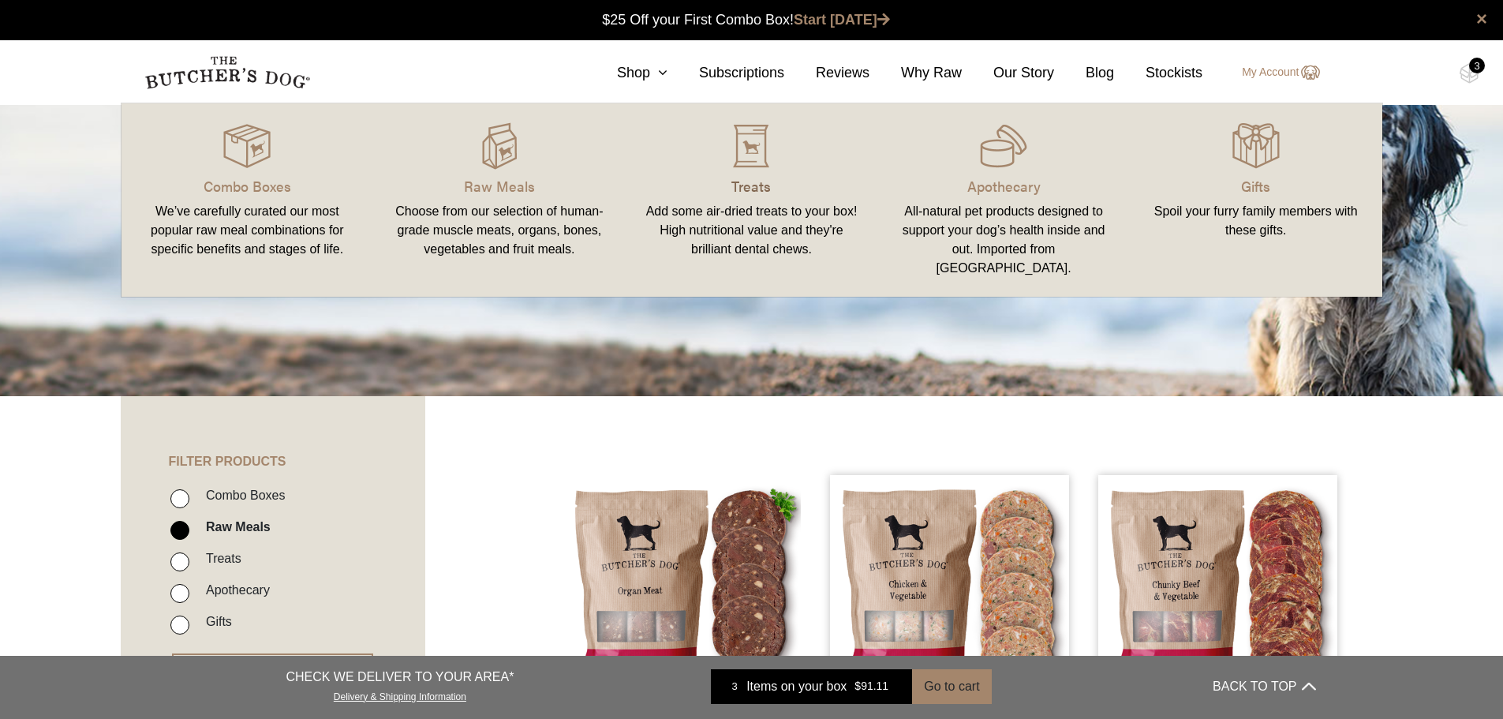
click at [755, 183] on p "Treats" at bounding box center [752, 185] width 215 height 21
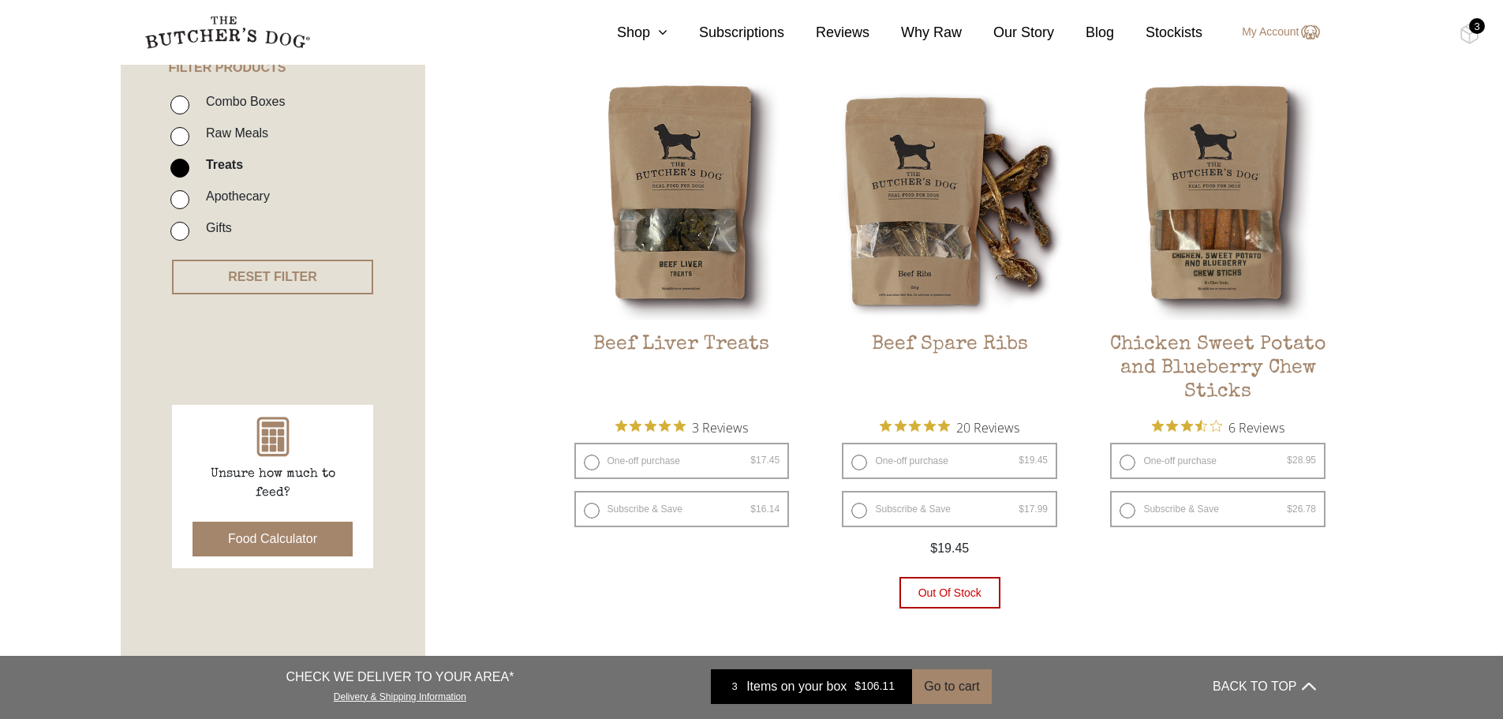
scroll to position [395, 0]
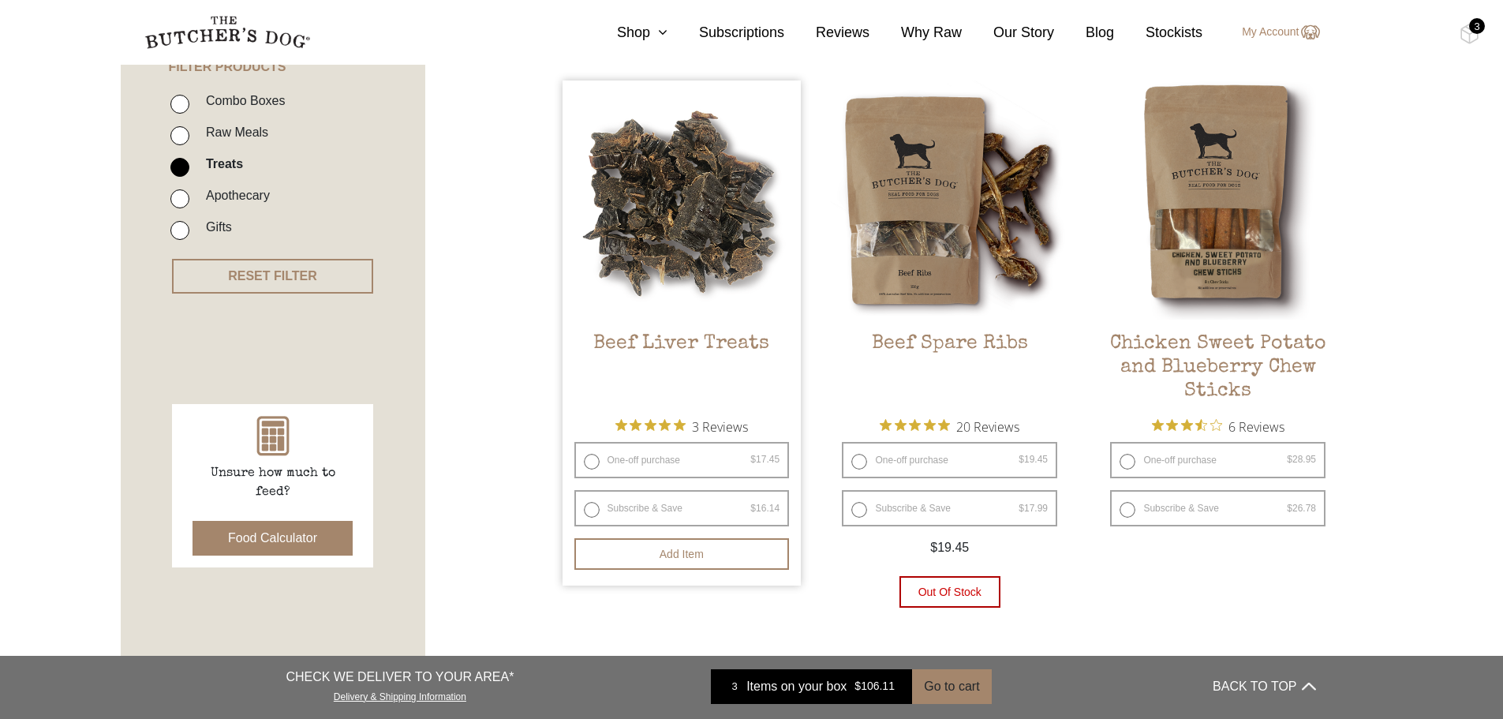
click at [601, 512] on label "Subscribe & Save $ 17.45 Original price was: $17.45. $ 16.14 Current price is: …" at bounding box center [681, 508] width 215 height 36
radio input "true"
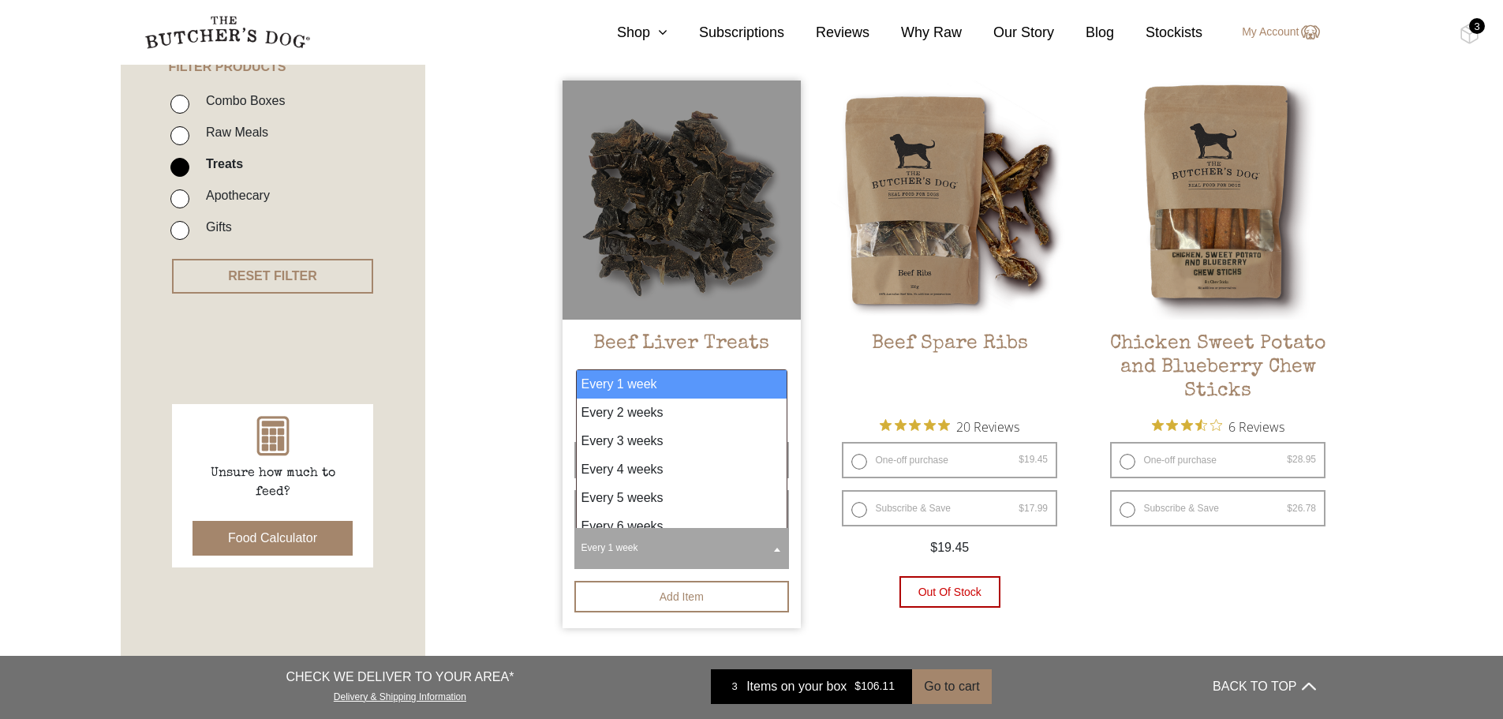
click at [704, 548] on span "Every 1 week" at bounding box center [682, 547] width 209 height 36
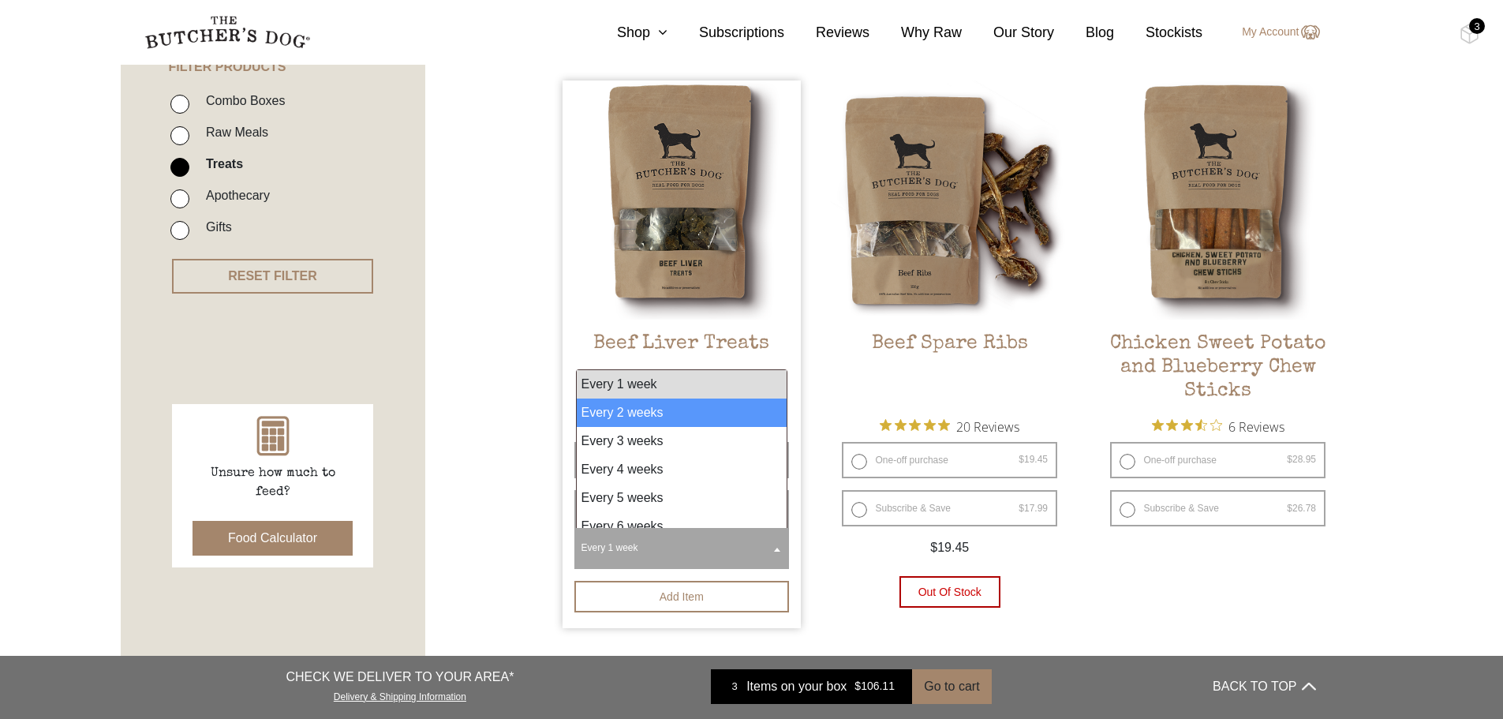
select select "2_week"
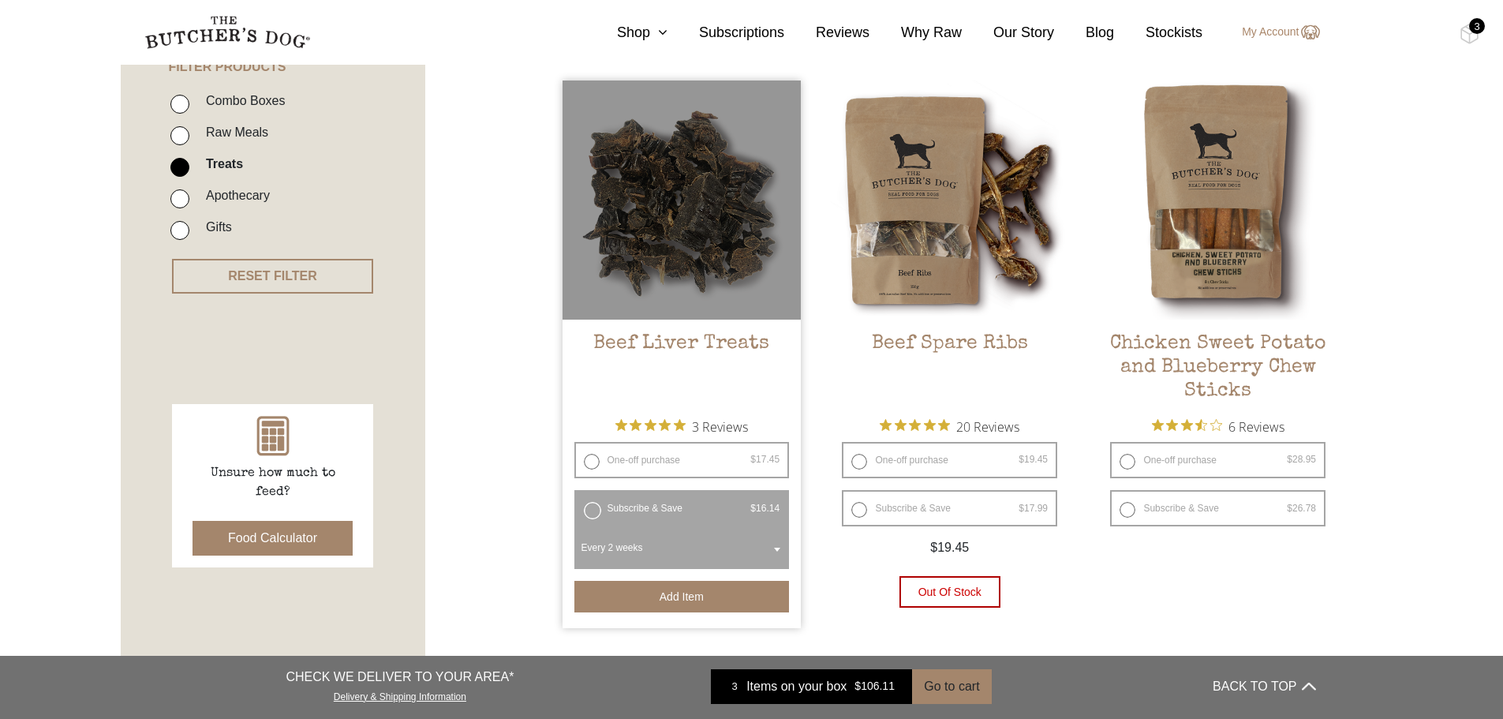
click at [685, 603] on button "Add item" at bounding box center [681, 597] width 215 height 32
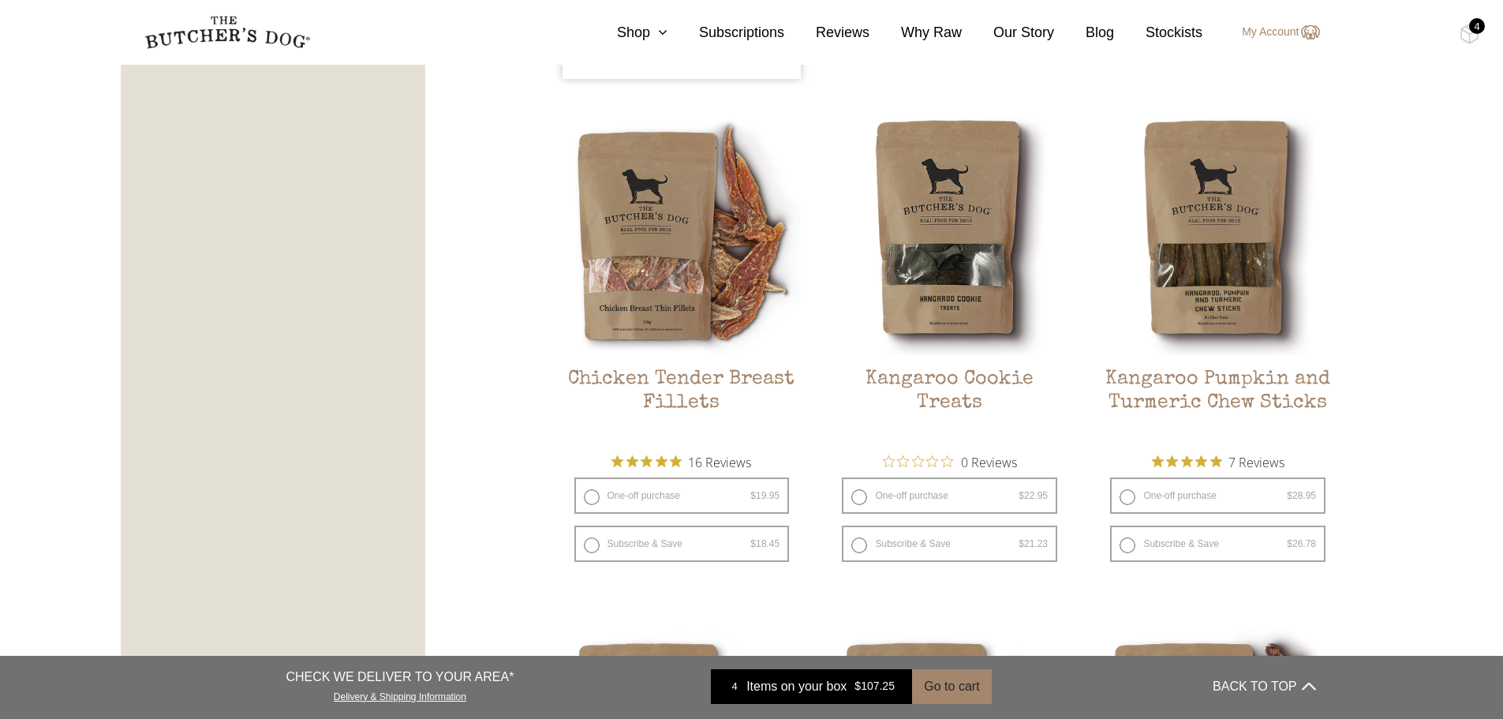
scroll to position [947, 0]
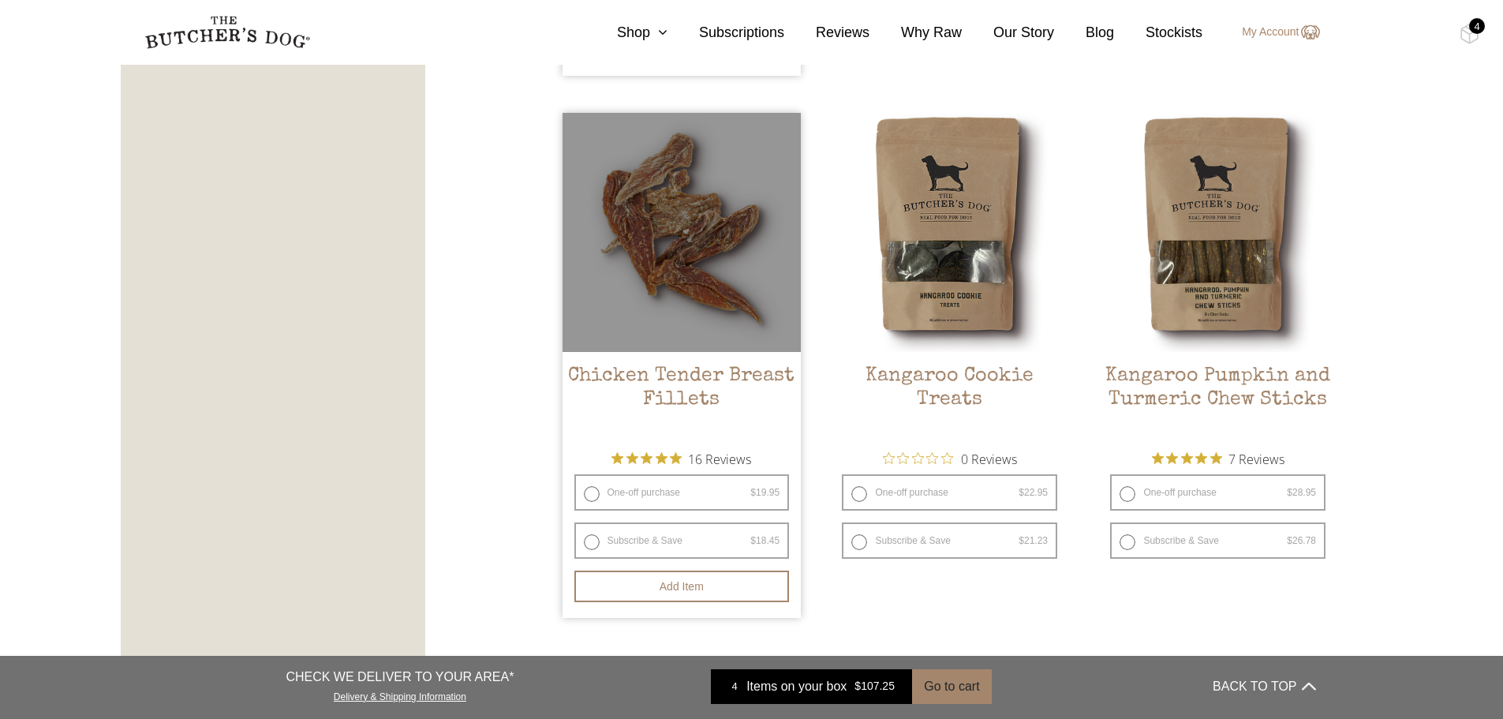
click at [588, 540] on label "Subscribe & Save $ 19.95 Original price was: $19.95. $ 18.45 Current price is: …" at bounding box center [681, 540] width 215 height 36
radio input "true"
radio input "false"
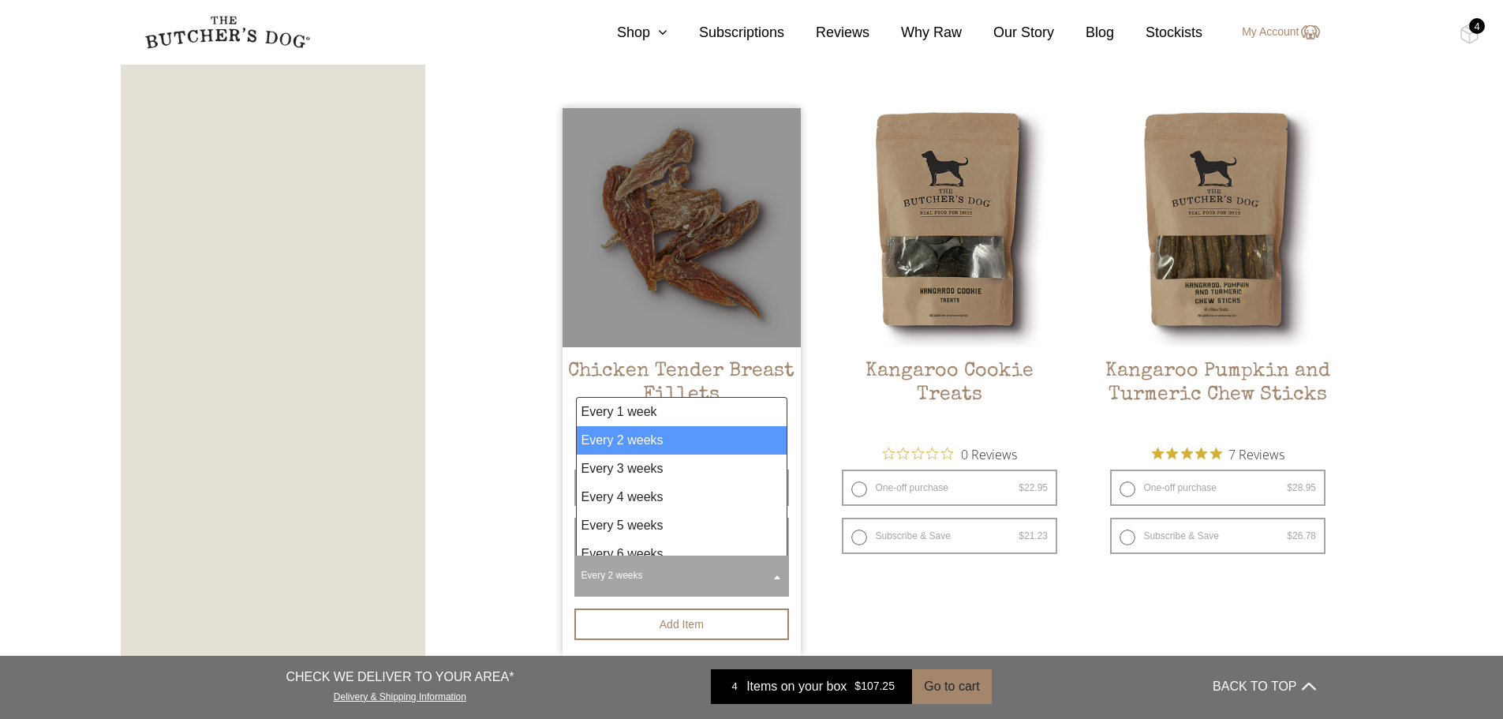
click at [676, 578] on span "Every 2 weeks" at bounding box center [682, 575] width 209 height 36
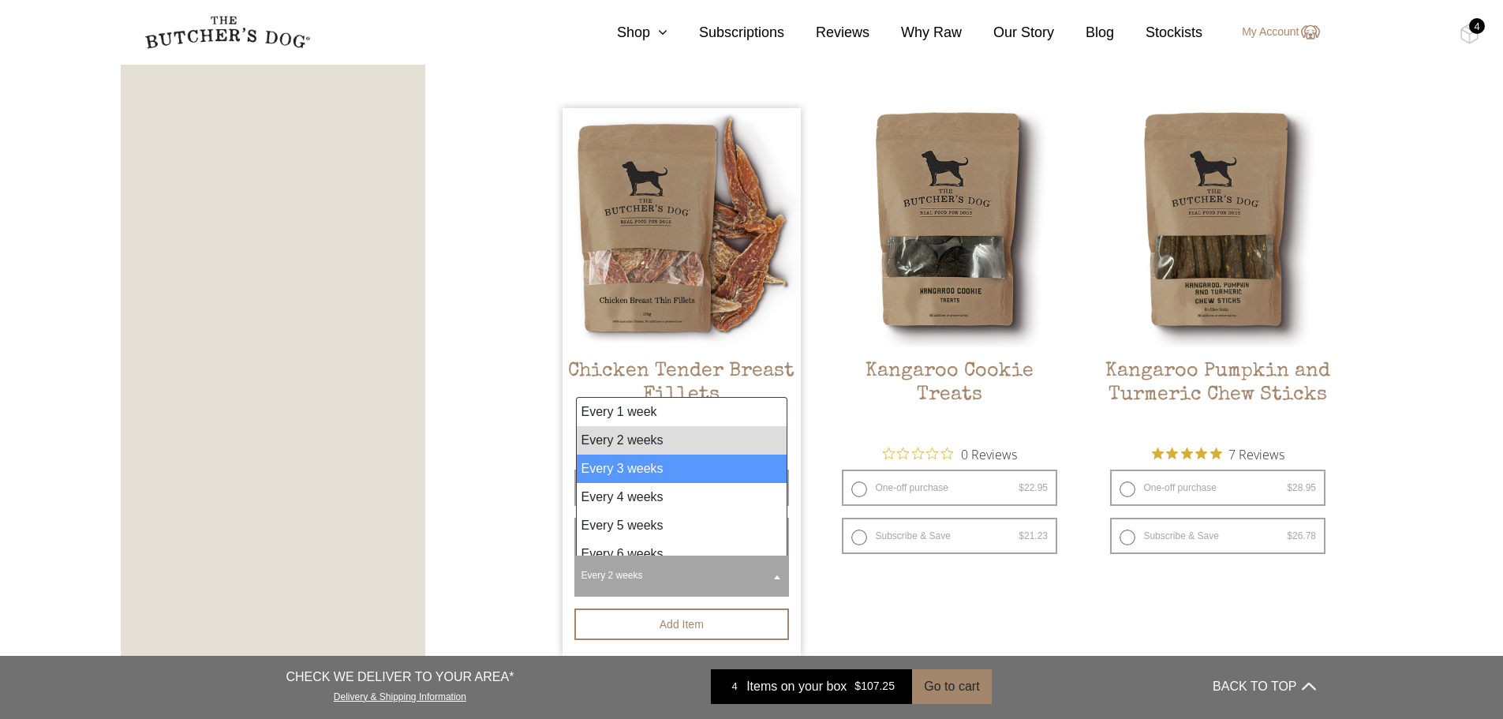
select select "3_week"
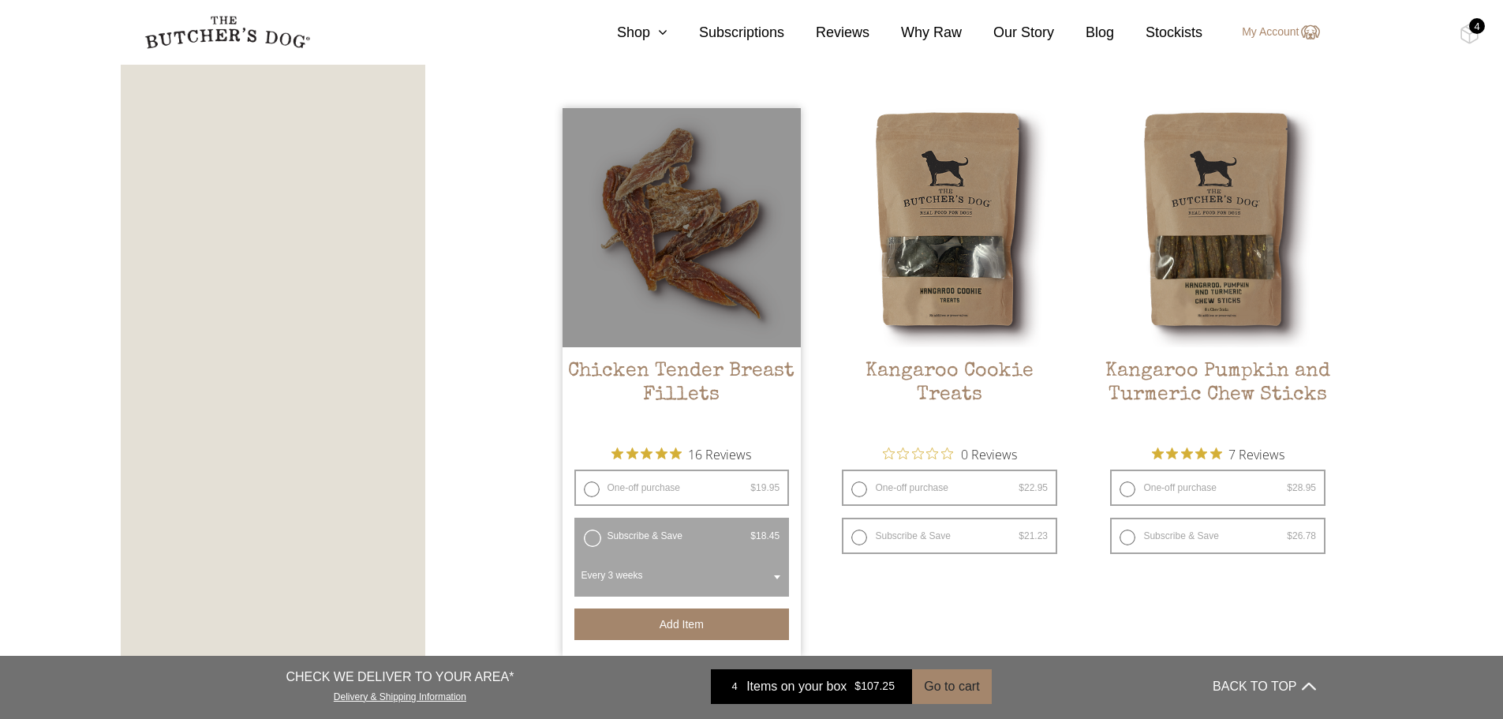
click at [686, 617] on button "Add item" at bounding box center [681, 624] width 215 height 32
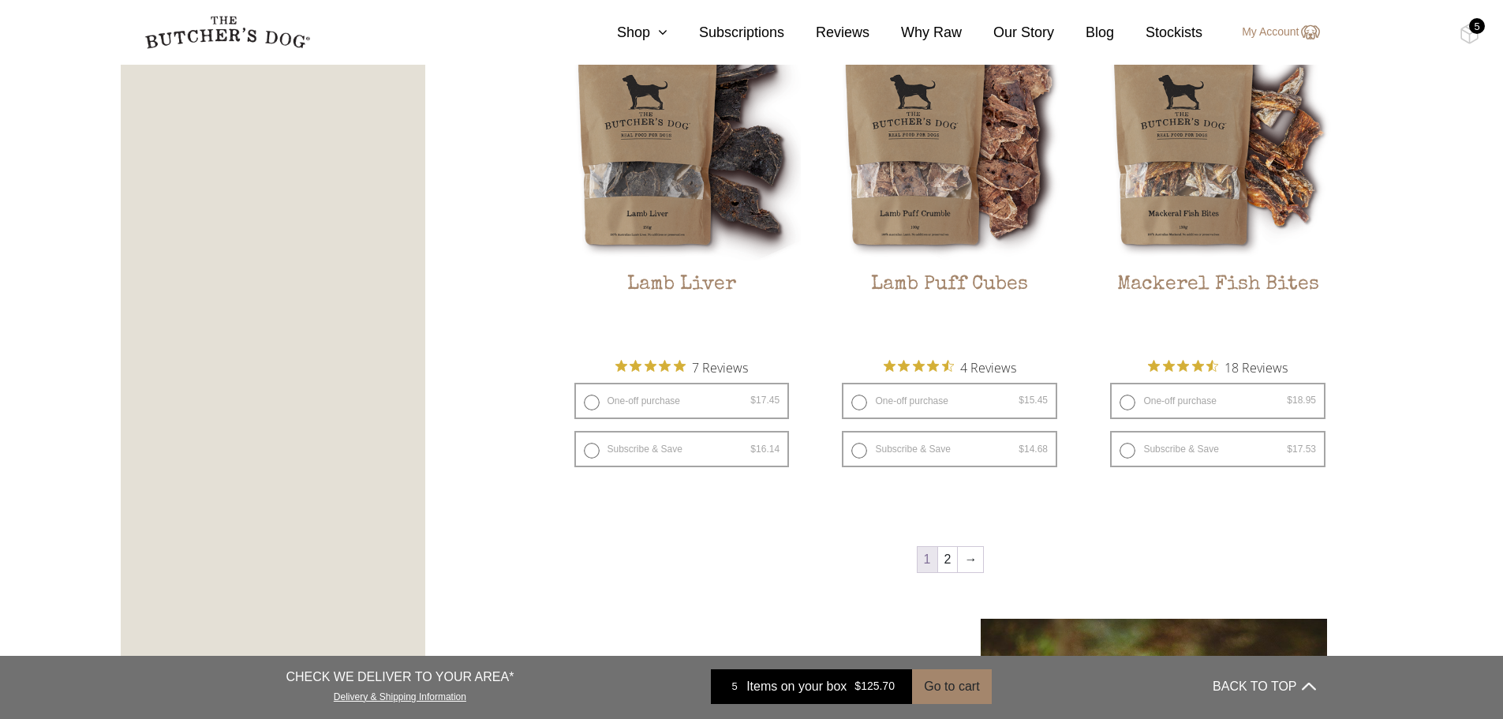
scroll to position [2131, 0]
click at [945, 564] on link "2" at bounding box center [948, 558] width 20 height 25
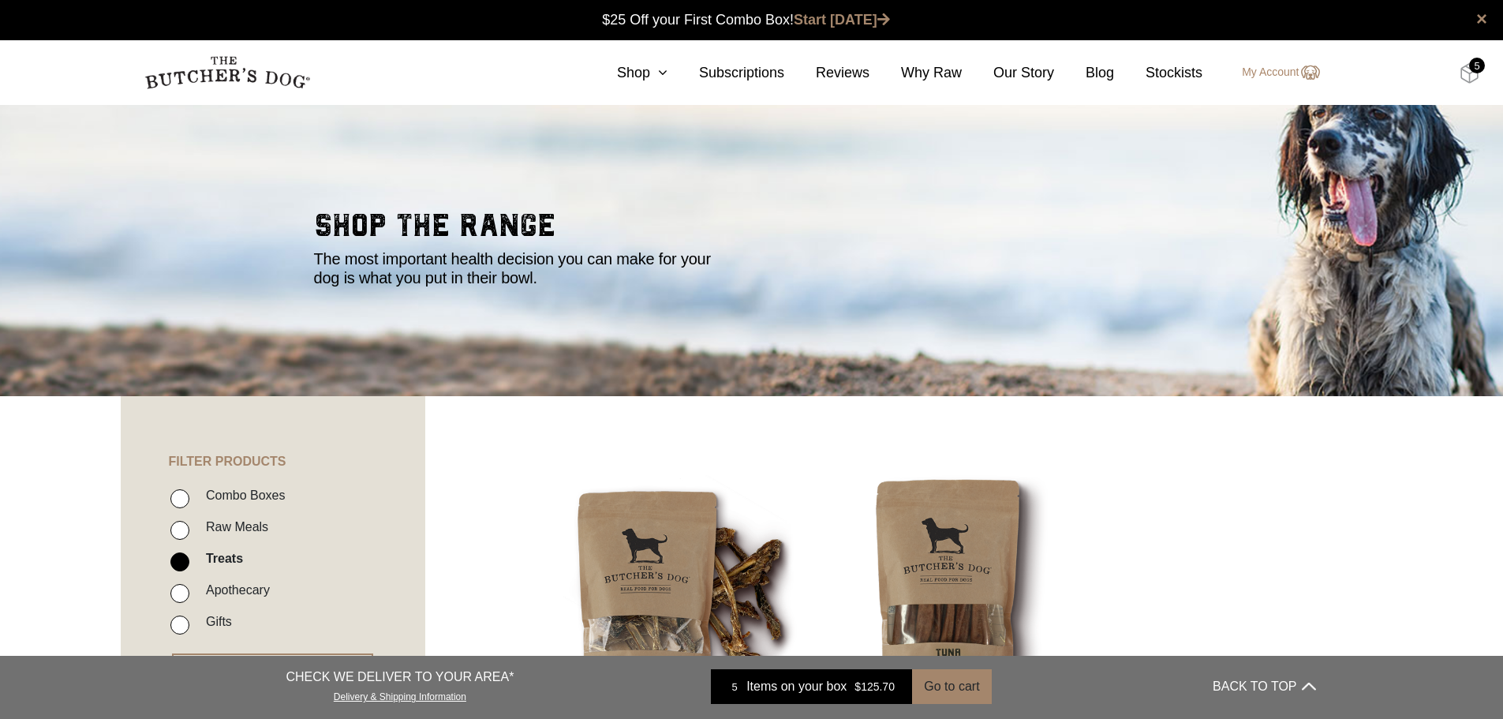
click at [1469, 76] on img at bounding box center [1470, 73] width 20 height 21
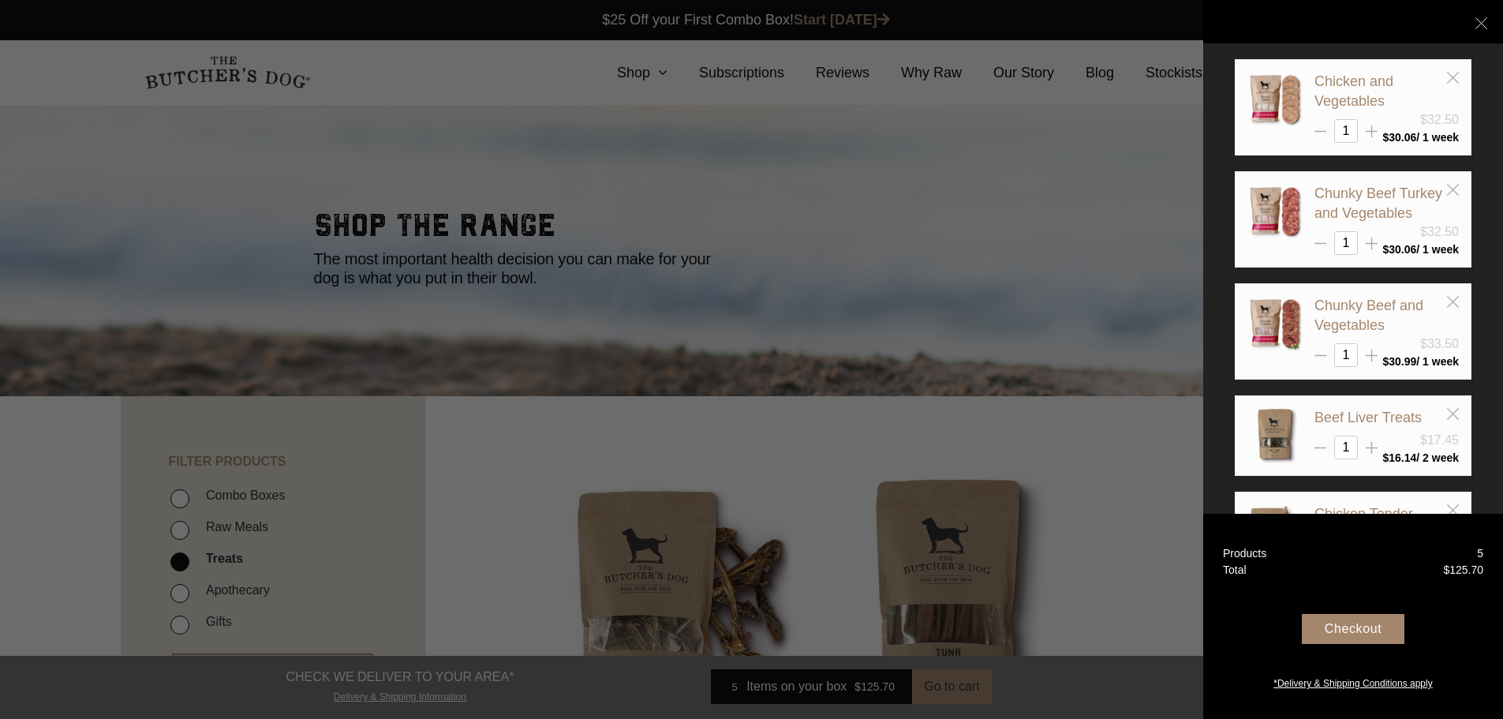
click at [1360, 630] on div "Checkout" at bounding box center [1353, 629] width 103 height 30
